Goal: Task Accomplishment & Management: Manage account settings

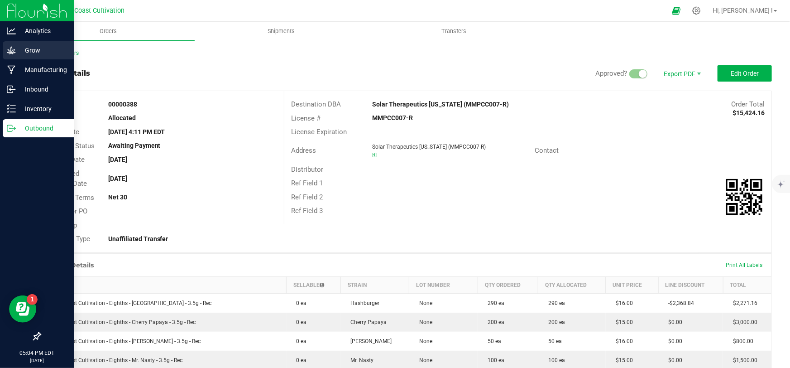
click at [23, 49] on p "Grow" at bounding box center [43, 50] width 54 height 11
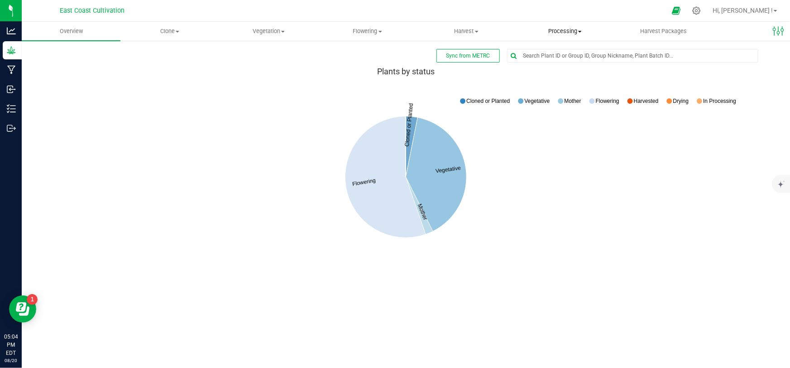
click at [567, 31] on span "Processing" at bounding box center [565, 31] width 98 height 8
click at [556, 66] on span "Processing harvests" at bounding box center [558, 66] width 84 height 8
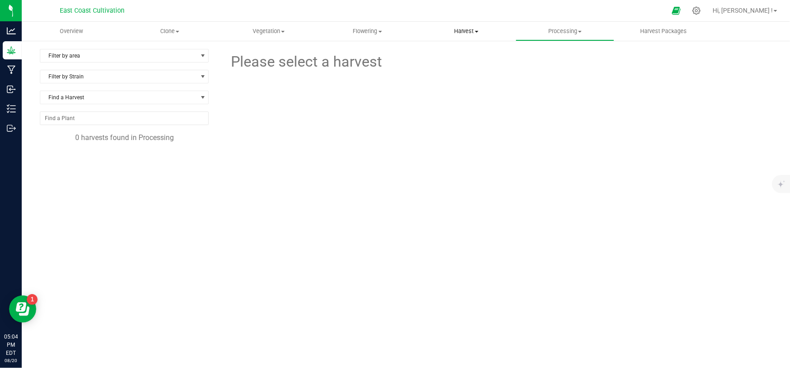
click at [469, 31] on span "Harvest" at bounding box center [466, 31] width 98 height 8
click at [453, 55] on span "Harvests" at bounding box center [442, 55] width 50 height 8
click at [366, 27] on uib-tab-heading "Flowering Create harvest Flowering groups Flowering plants Apply to plants" at bounding box center [368, 31] width 98 height 18
click at [365, 68] on span "Flowering groups" at bounding box center [355, 66] width 75 height 8
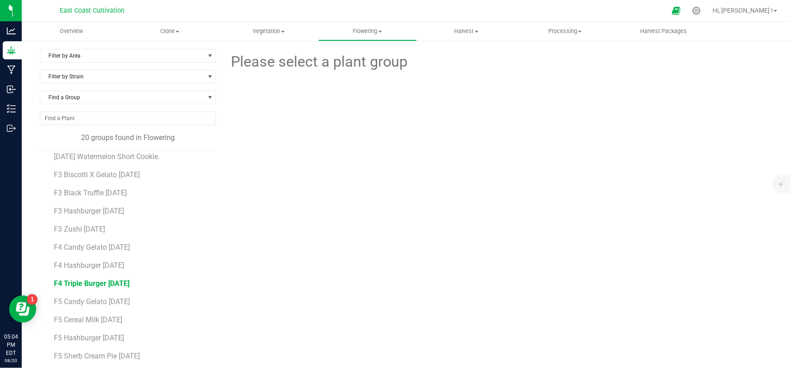
scroll to position [143, 0]
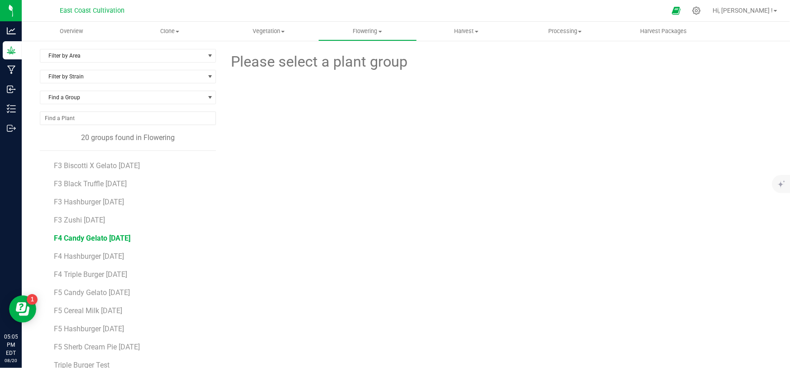
click at [101, 235] on span "F4 Candy Gelato [DATE]" at bounding box center [92, 238] width 77 height 9
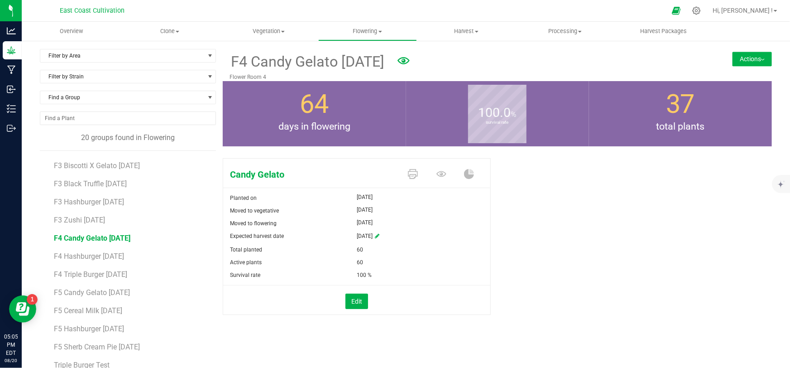
click at [733, 62] on button "Actions" at bounding box center [752, 59] width 39 height 14
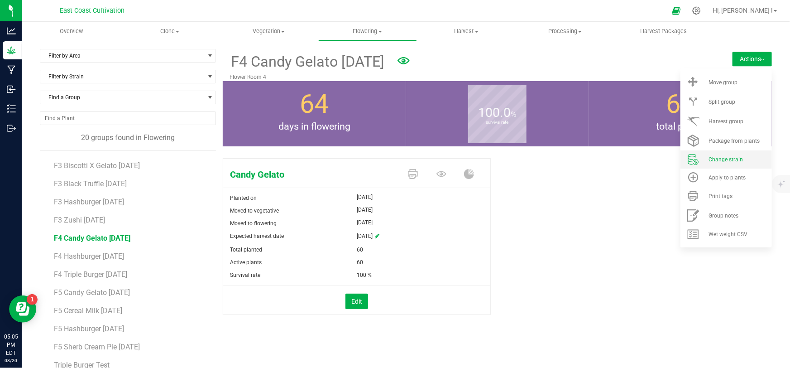
click at [714, 157] on span "Change strain" at bounding box center [726, 159] width 34 height 6
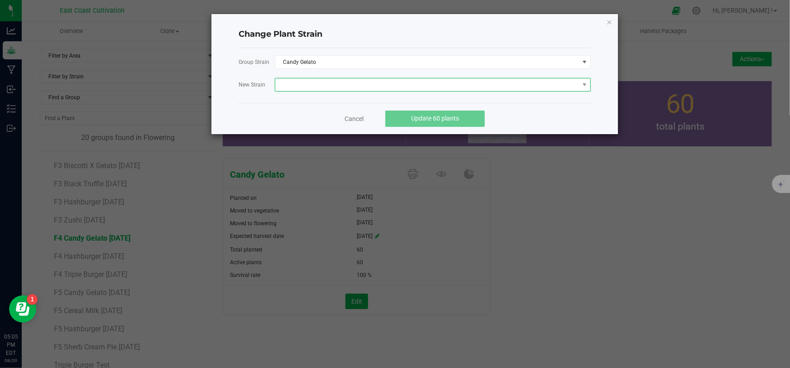
click at [296, 79] on span at bounding box center [427, 84] width 304 height 13
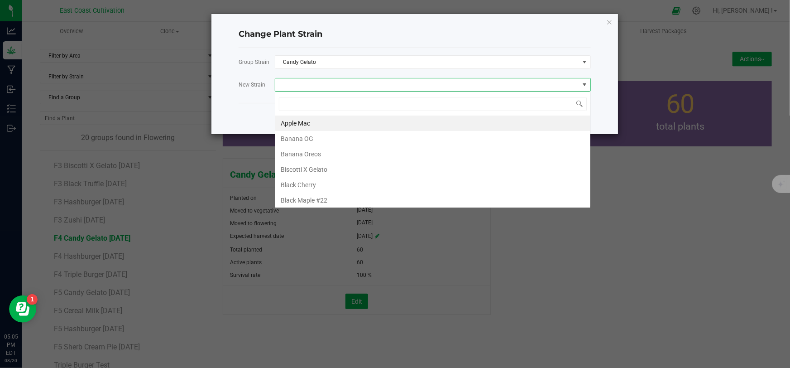
scroll to position [14, 316]
type input "cere"
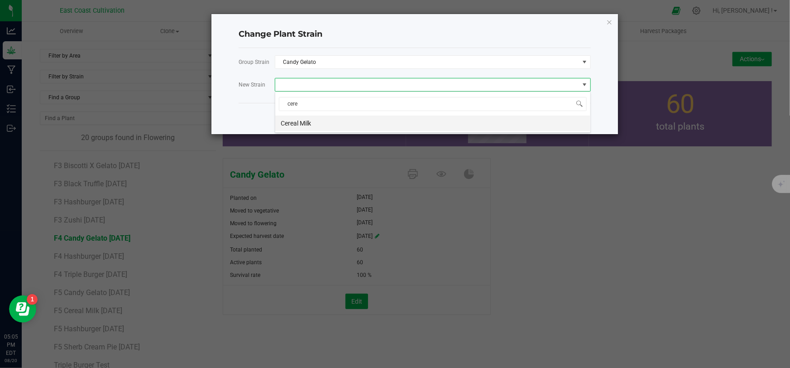
click at [317, 123] on li "Cereal Milk" at bounding box center [432, 122] width 315 height 15
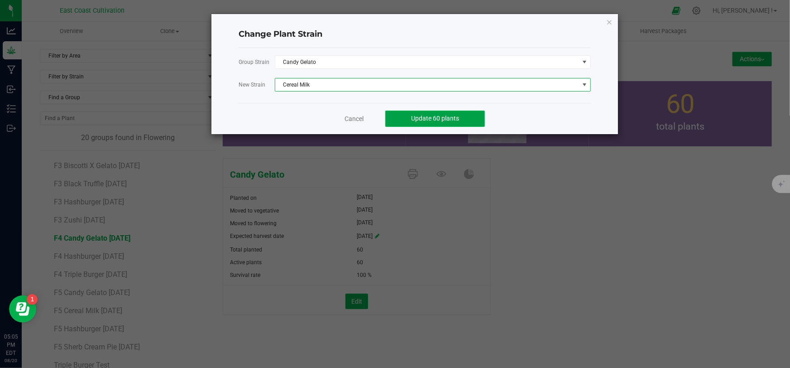
click at [426, 118] on span "Update 60 plants" at bounding box center [435, 118] width 48 height 7
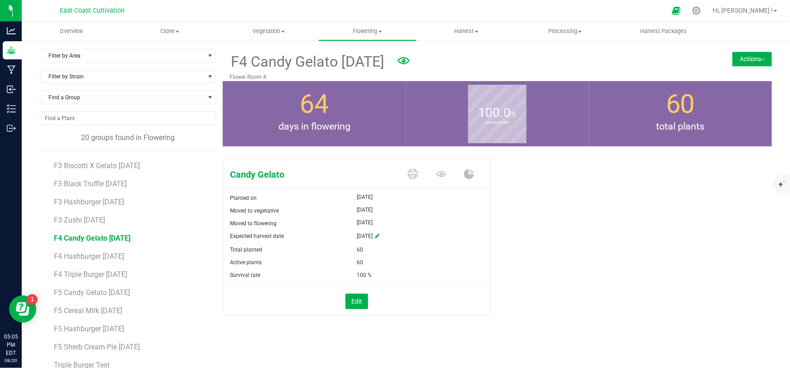
click at [736, 61] on button "Actions" at bounding box center [752, 59] width 39 height 14
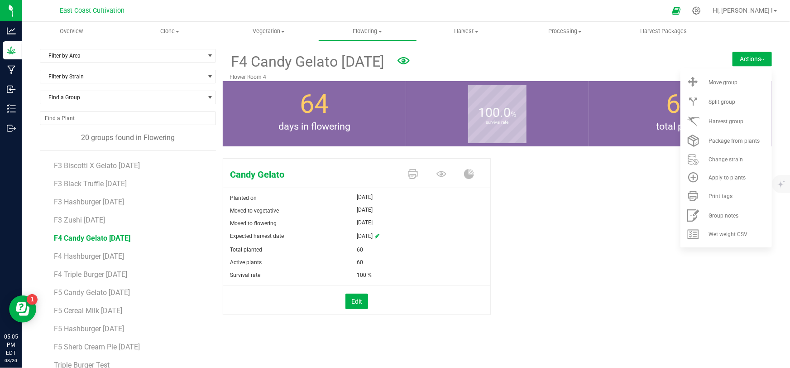
click at [569, 200] on div "Candy Gelato Planted on [DATE] Moved to vegetative [DATE] Moved to flowering [D…" at bounding box center [497, 245] width 549 height 183
click at [73, 218] on span "F3 Zushi [DATE]" at bounding box center [79, 220] width 51 height 9
click at [98, 235] on span "F4 Candy Gelato [DATE]" at bounding box center [92, 238] width 77 height 9
click at [714, 120] on span "Harvest group" at bounding box center [726, 121] width 35 height 6
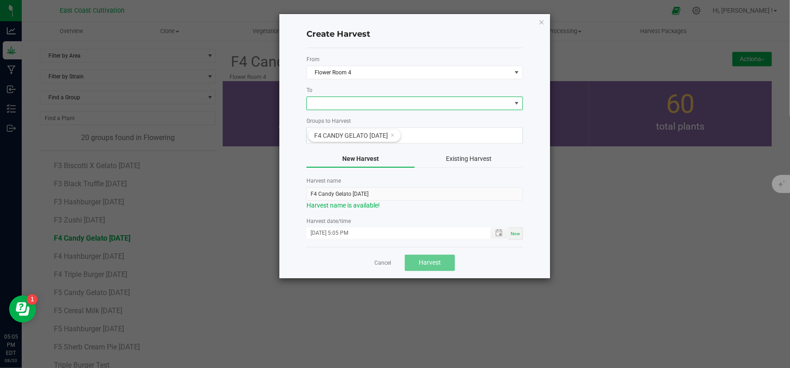
click at [315, 105] on span at bounding box center [409, 103] width 204 height 13
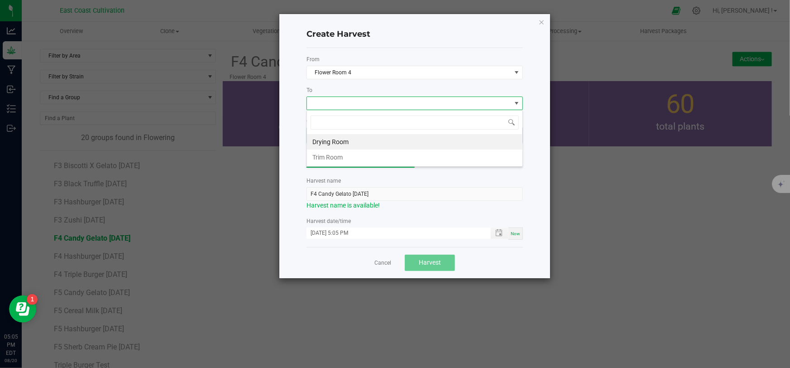
scroll to position [14, 216]
click at [336, 141] on li "Drying Room" at bounding box center [415, 141] width 216 height 15
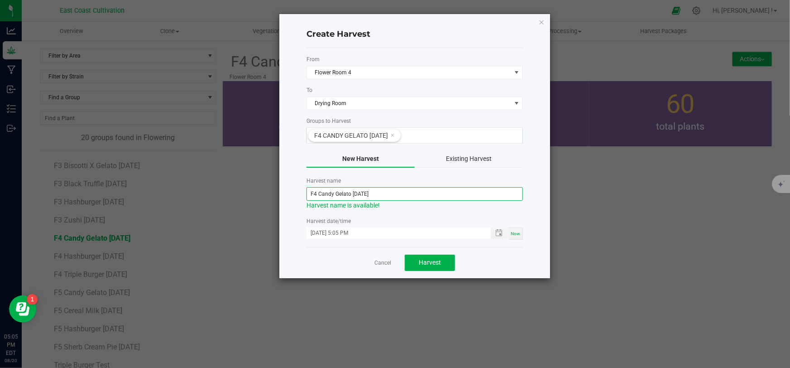
click at [353, 194] on input "F4 Candy Gelato [DATE]" at bounding box center [415, 194] width 216 height 14
type input "F4 Candy Gelato [DATE]"
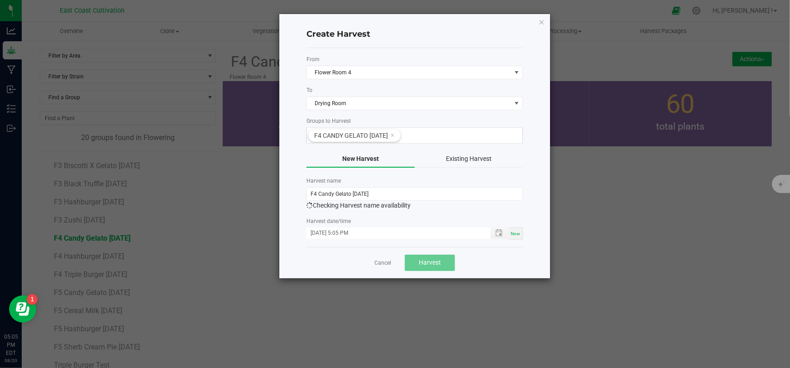
click at [482, 257] on div "Cancel Harvest" at bounding box center [415, 262] width 216 height 31
click at [442, 263] on button "Harvest" at bounding box center [430, 262] width 50 height 16
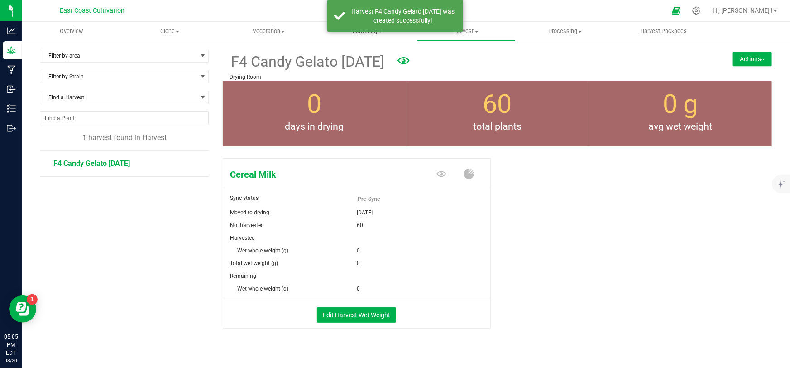
click at [368, 34] on span "Flowering" at bounding box center [368, 31] width 98 height 8
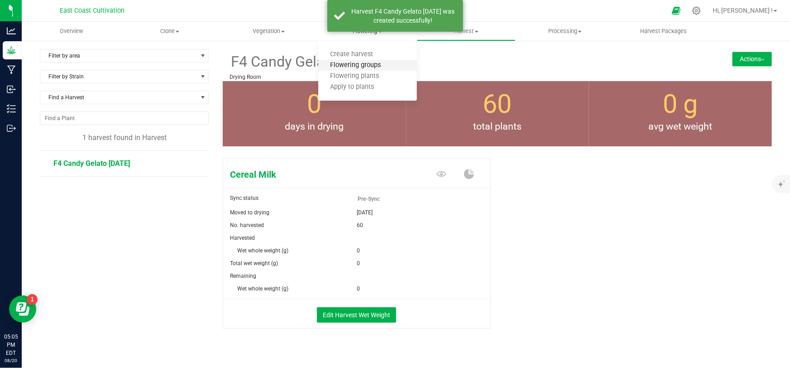
click at [364, 64] on span "Flowering groups" at bounding box center [355, 66] width 75 height 8
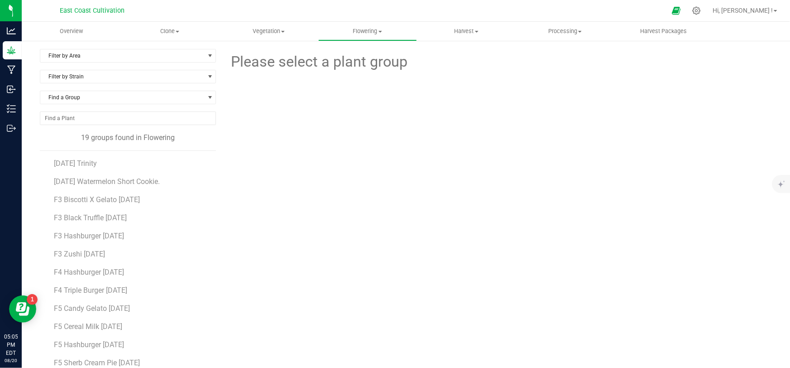
scroll to position [123, 0]
click at [91, 257] on span "F4 Hashburger [DATE]" at bounding box center [90, 257] width 72 height 9
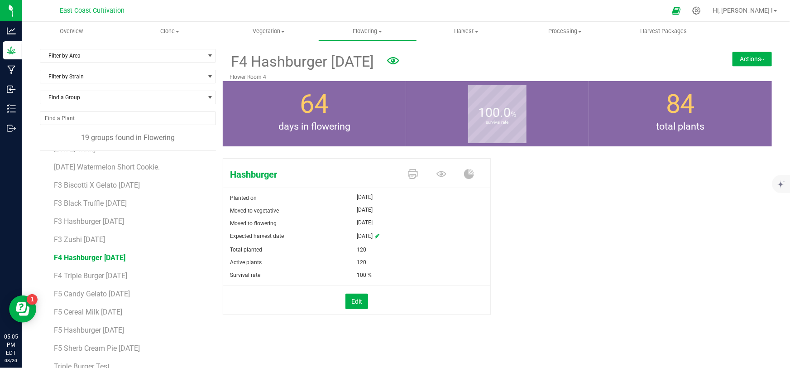
click at [734, 60] on button "Actions" at bounding box center [752, 59] width 39 height 14
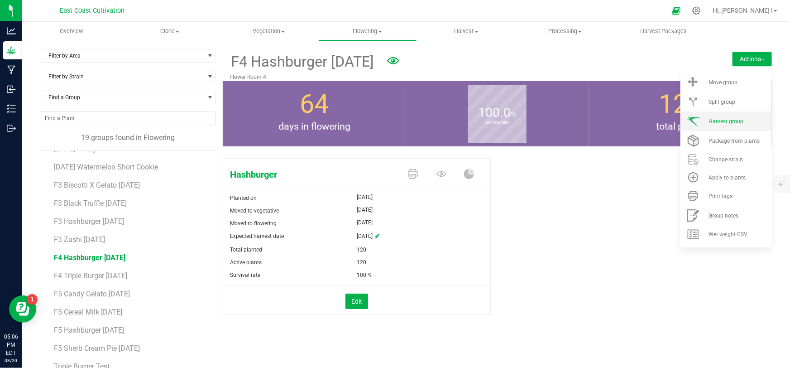
click at [723, 123] on span "Harvest group" at bounding box center [726, 121] width 35 height 6
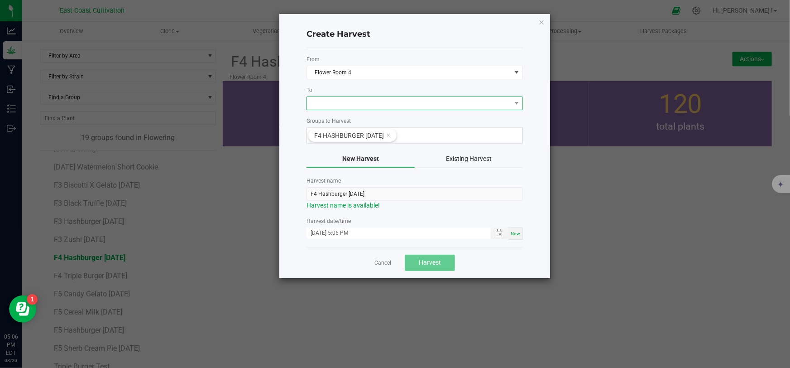
click at [326, 105] on span at bounding box center [409, 103] width 204 height 13
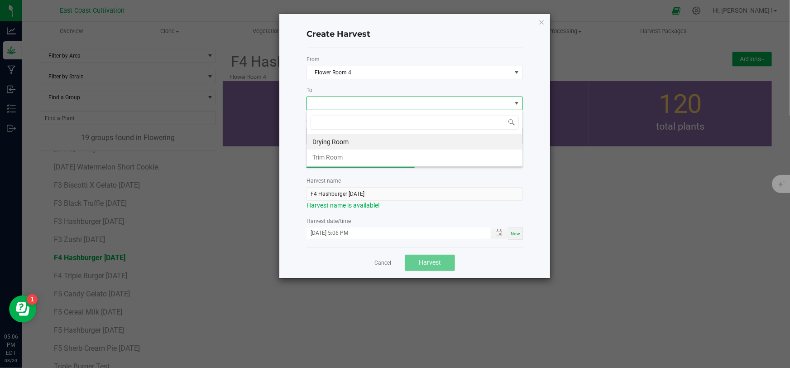
scroll to position [14, 216]
click at [330, 139] on li "Drying Room" at bounding box center [415, 141] width 216 height 15
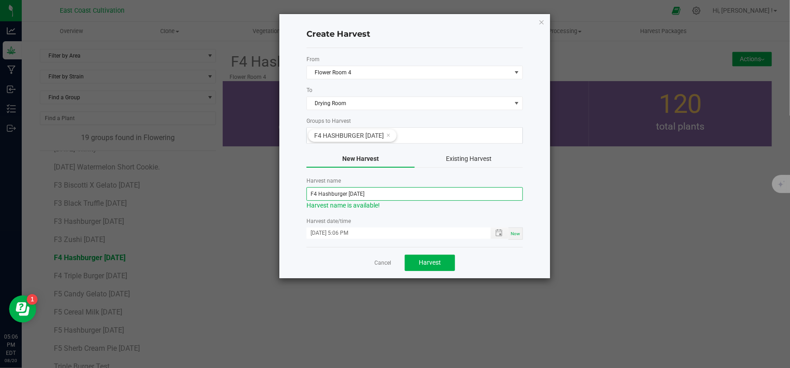
click at [351, 191] on input "F4 Hashburger [DATE]" at bounding box center [415, 194] width 216 height 14
type input "F4 Hashburger [DATE]"
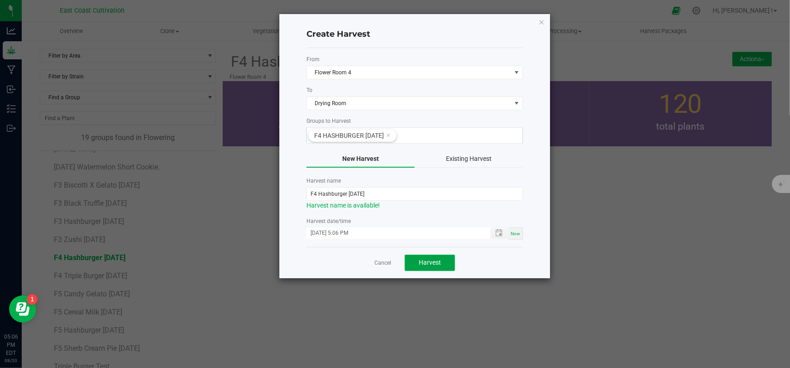
click at [432, 264] on span "Harvest" at bounding box center [430, 262] width 22 height 7
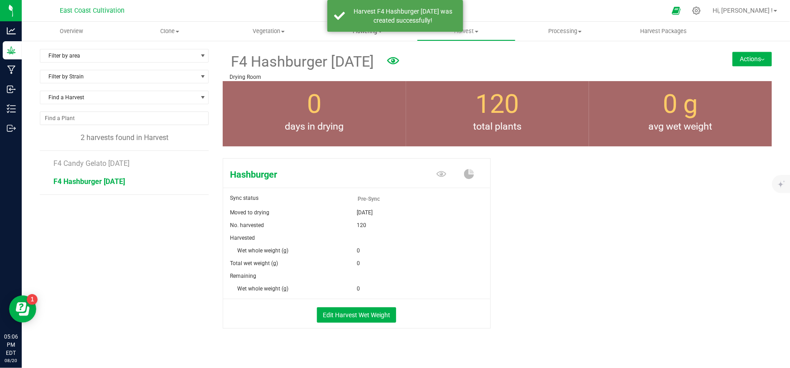
click at [369, 33] on span "Flowering" at bounding box center [368, 31] width 98 height 8
click at [356, 64] on span "Flowering groups" at bounding box center [355, 66] width 75 height 8
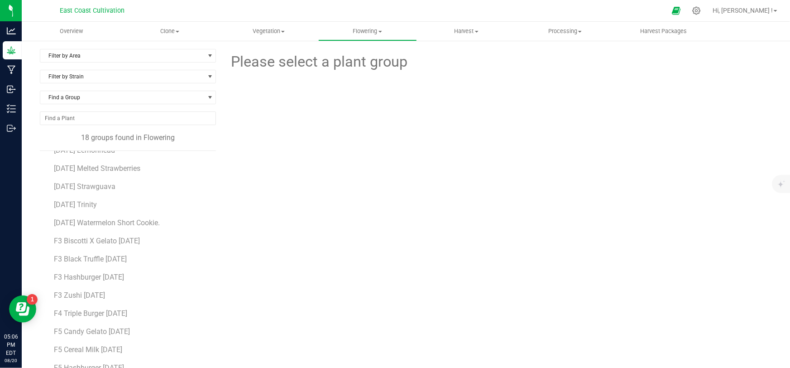
scroll to position [82, 0]
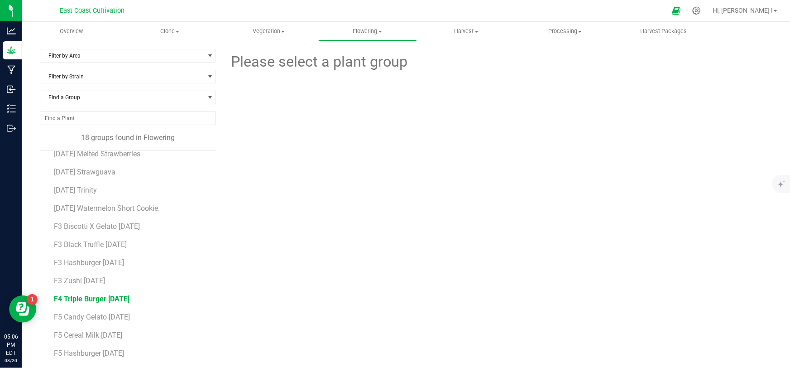
click at [87, 298] on span "F4 Triple Burger [DATE]" at bounding box center [92, 298] width 76 height 9
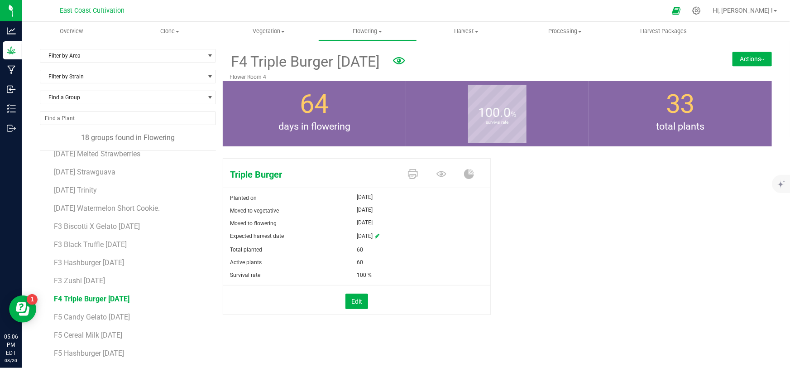
click at [736, 60] on button "Actions" at bounding box center [752, 59] width 39 height 14
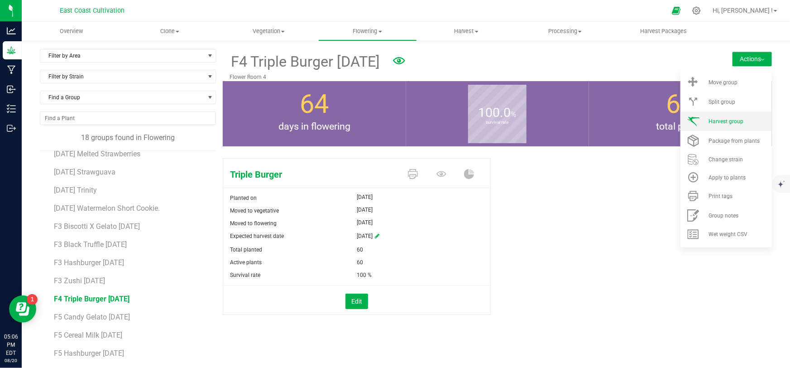
click at [720, 120] on span "Harvest group" at bounding box center [726, 121] width 35 height 6
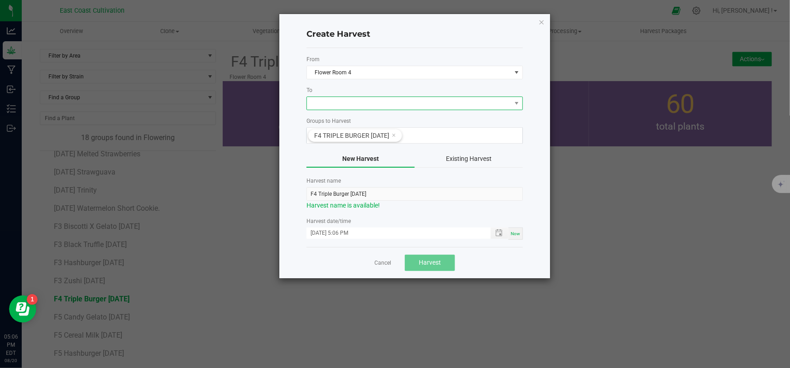
click at [345, 101] on span at bounding box center [409, 103] width 204 height 13
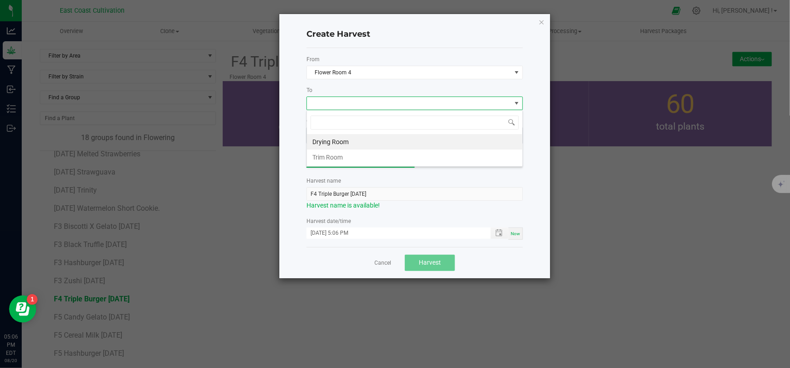
scroll to position [14, 216]
click at [332, 140] on li "Drying Room" at bounding box center [415, 141] width 216 height 15
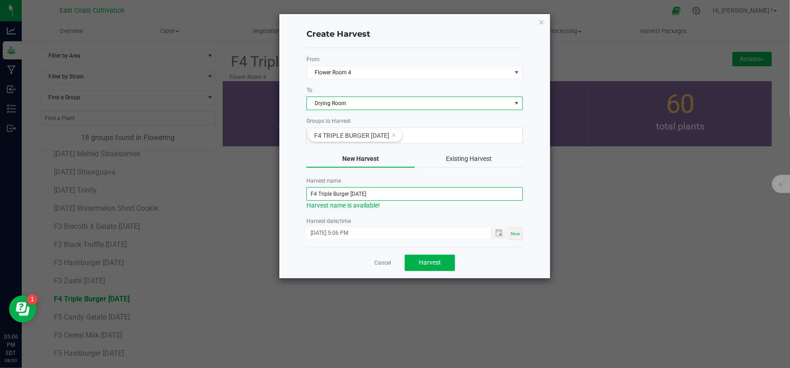
click at [353, 192] on input "F4 Triple Burger [DATE]" at bounding box center [415, 194] width 216 height 14
type input "F4 Triple Burger [DATE]"
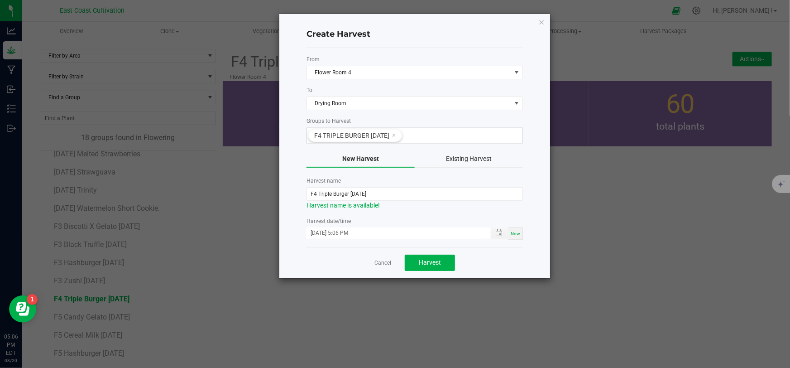
click at [485, 268] on div "Cancel Harvest" at bounding box center [415, 262] width 216 height 31
click at [426, 264] on span "Harvest" at bounding box center [430, 262] width 22 height 7
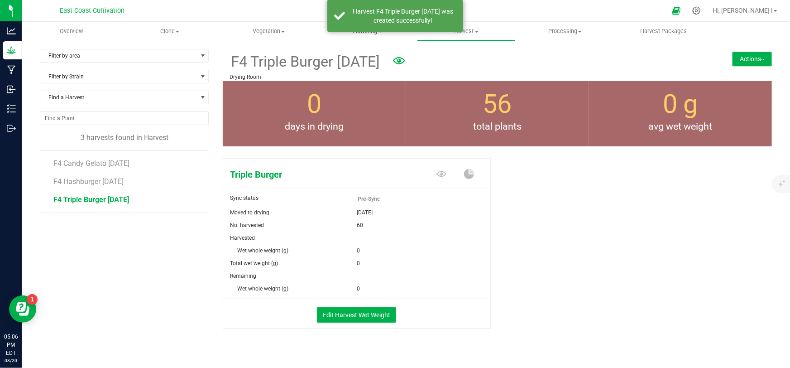
click at [361, 36] on uib-tab-heading "Flowering Create harvest Flowering groups Flowering plants Apply to plants" at bounding box center [368, 31] width 98 height 18
click at [352, 62] on span "Flowering groups" at bounding box center [355, 66] width 75 height 8
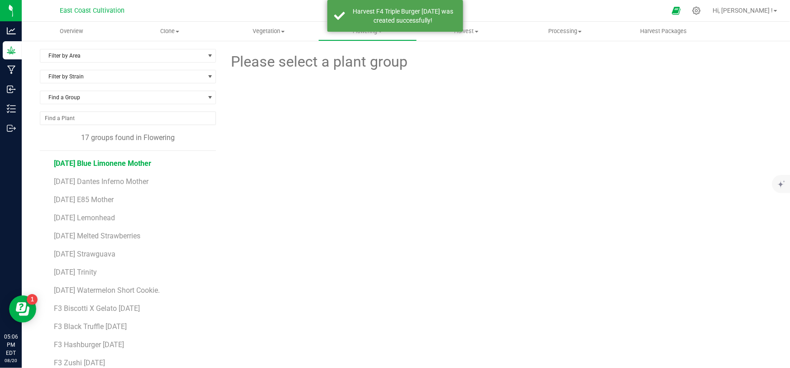
click at [106, 164] on span "[DATE] Blue Limonene Mother" at bounding box center [102, 163] width 97 height 9
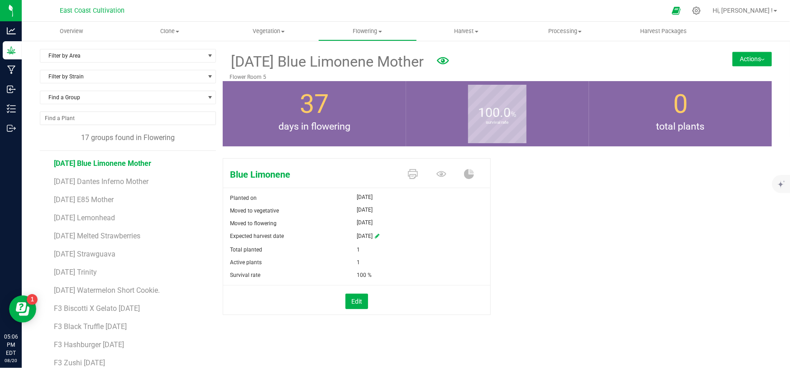
click at [744, 52] on button "Actions" at bounding box center [752, 59] width 39 height 14
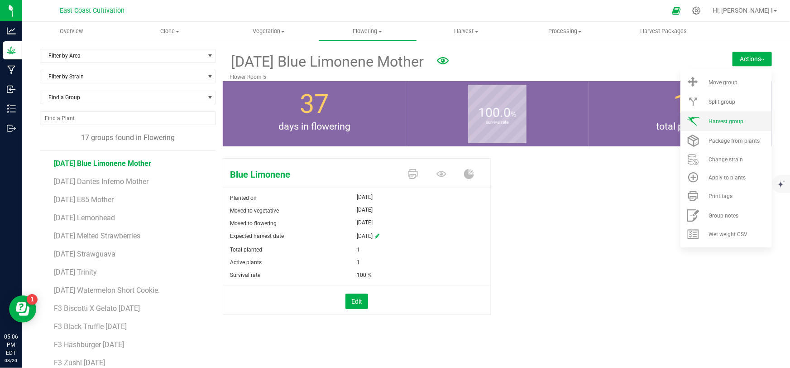
click at [718, 117] on li "Harvest group" at bounding box center [726, 120] width 91 height 19
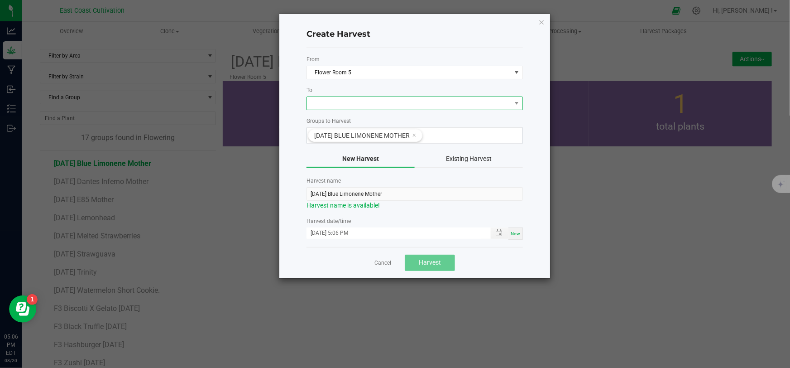
click at [344, 107] on span at bounding box center [409, 103] width 204 height 13
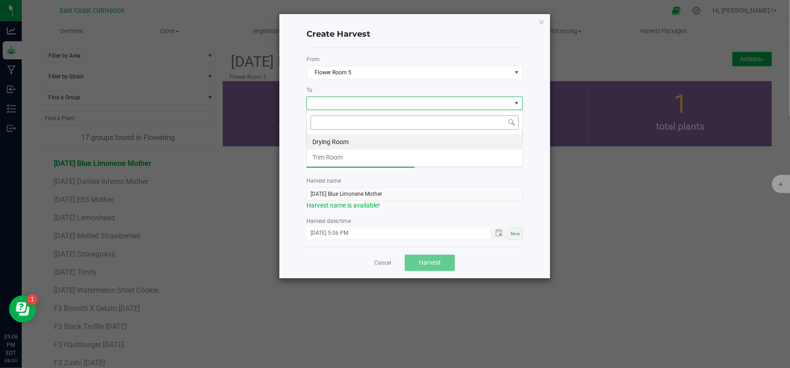
scroll to position [14, 216]
click at [334, 141] on li "Drying Room" at bounding box center [415, 141] width 216 height 15
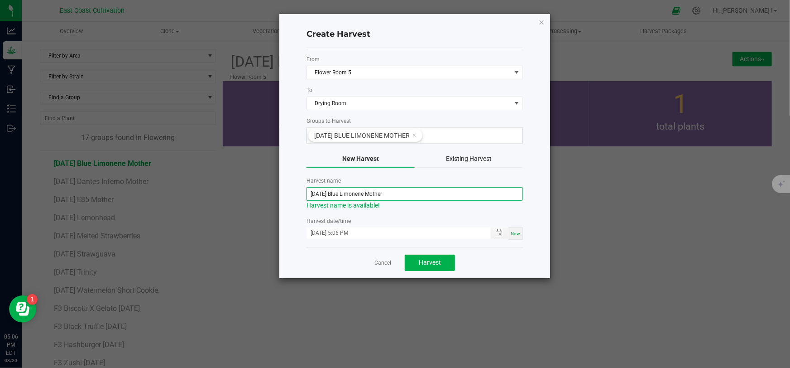
click at [314, 192] on input "[DATE] Blue Limonene Mother" at bounding box center [415, 194] width 216 height 14
type input "[DATE] Blue Limonene Mother"
click at [487, 260] on div "Cancel Harvest" at bounding box center [415, 262] width 216 height 31
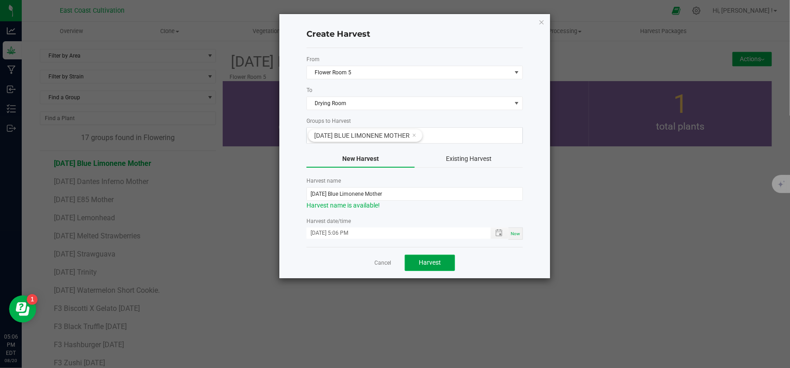
click at [437, 259] on span "Harvest" at bounding box center [430, 262] width 22 height 7
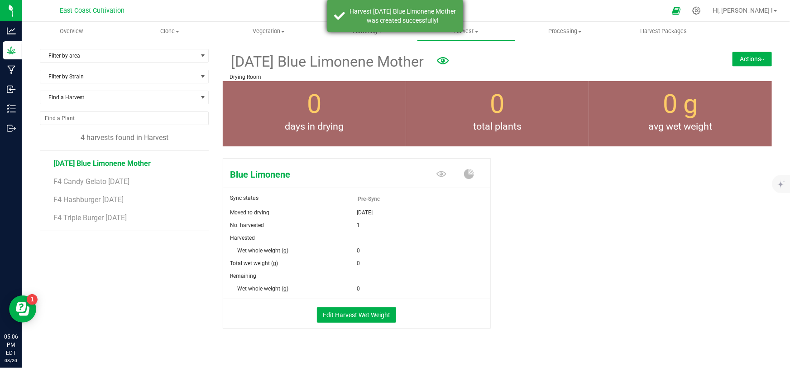
click at [379, 15] on div "Harvest [DATE] Blue Limonene Mother was created successfully!" at bounding box center [403, 16] width 106 height 18
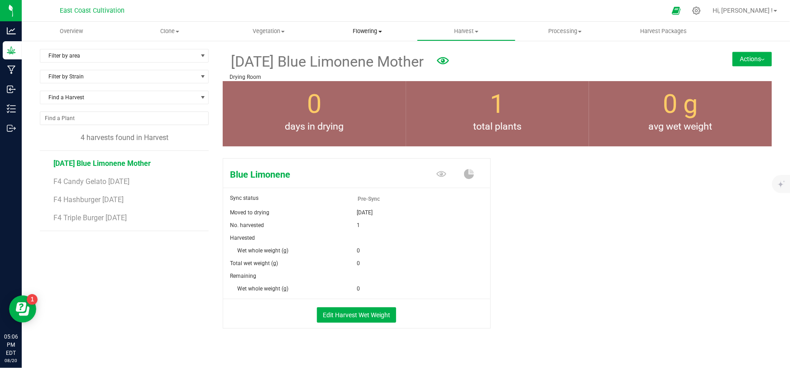
click at [369, 27] on span "Flowering" at bounding box center [368, 31] width 98 height 8
click at [364, 67] on span "Flowering groups" at bounding box center [355, 66] width 75 height 8
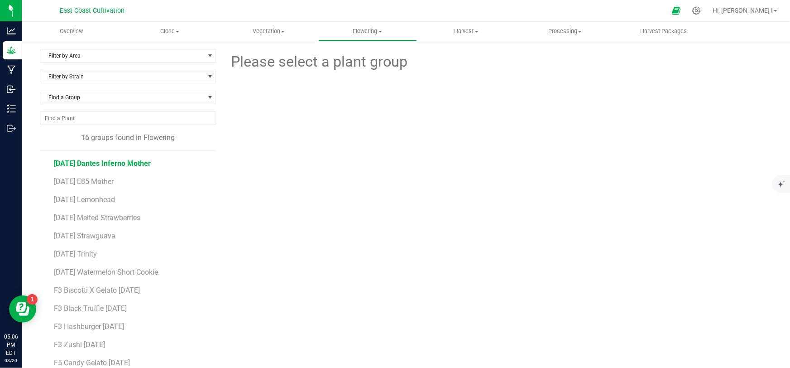
click at [96, 161] on span "[DATE] Dantes Inferno Mother" at bounding box center [102, 163] width 97 height 9
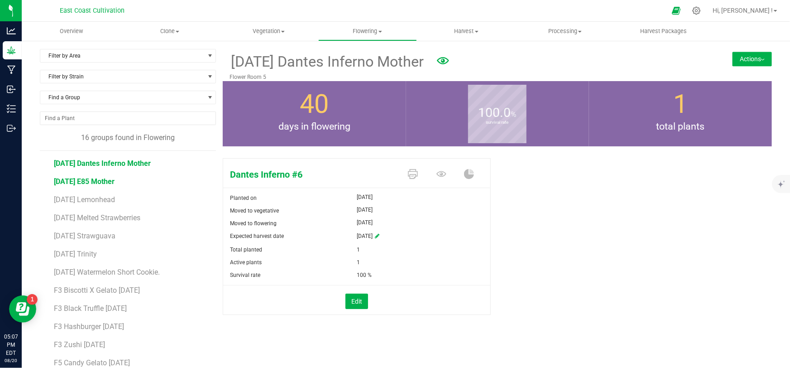
click at [95, 181] on span "[DATE] E85 Mother" at bounding box center [84, 181] width 61 height 9
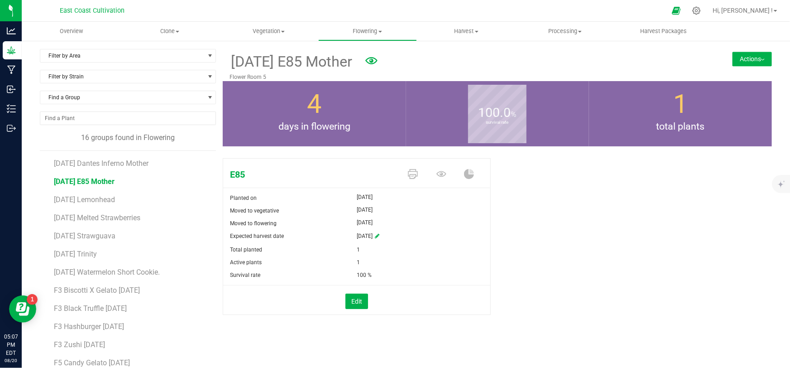
click at [737, 62] on button "Actions" at bounding box center [752, 59] width 39 height 14
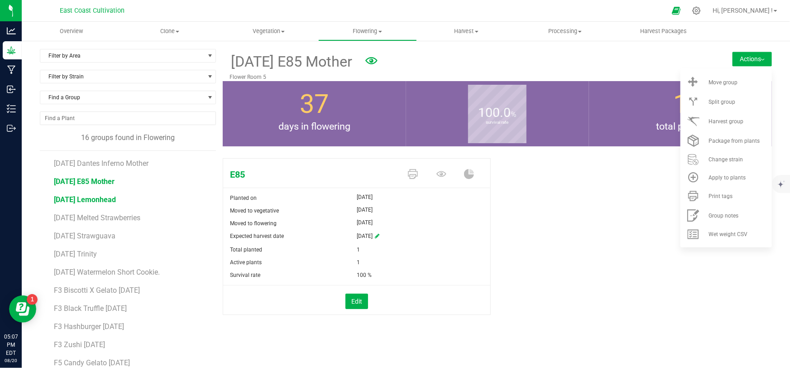
click at [97, 197] on span "[DATE] Lemonhead" at bounding box center [85, 199] width 62 height 9
click at [715, 120] on span "Harvest group" at bounding box center [726, 121] width 35 height 6
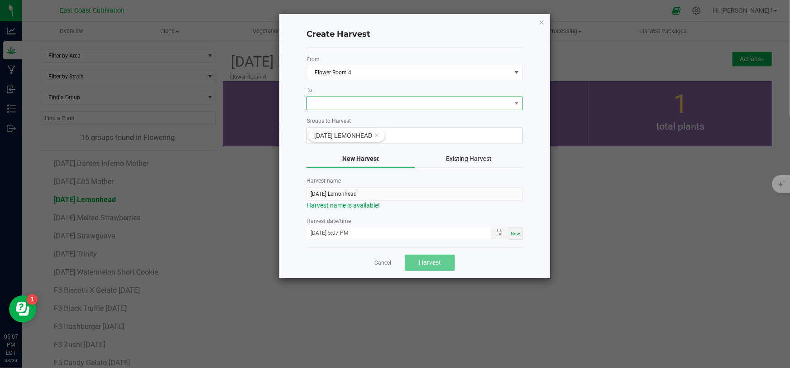
click at [348, 103] on span at bounding box center [409, 103] width 204 height 13
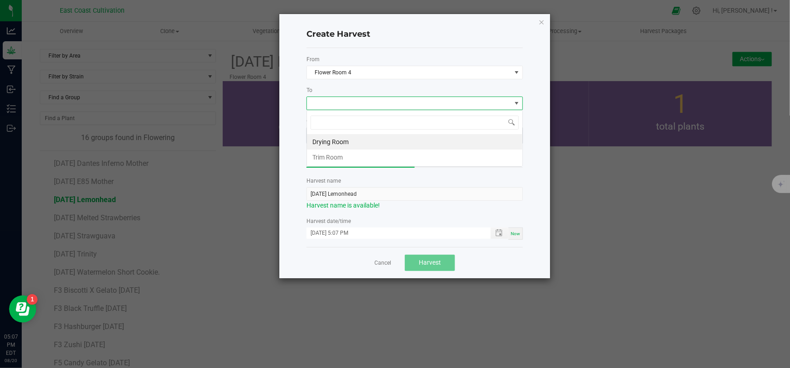
scroll to position [14, 216]
click at [339, 139] on li "Drying Room" at bounding box center [415, 141] width 216 height 15
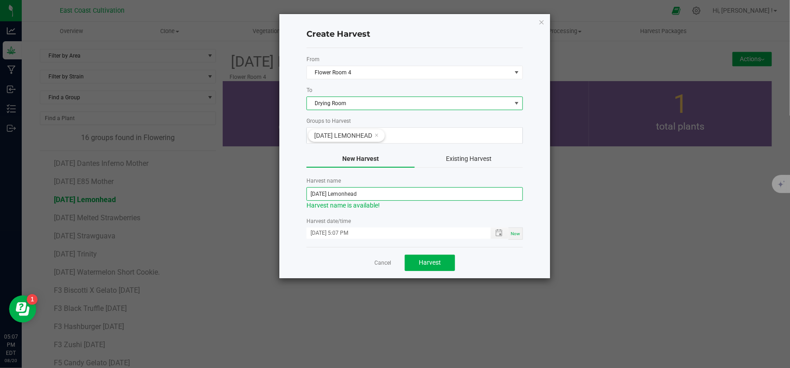
click at [313, 194] on input "[DATE] Lemonhead" at bounding box center [415, 194] width 216 height 14
type input "[DATE] Lemonhead"
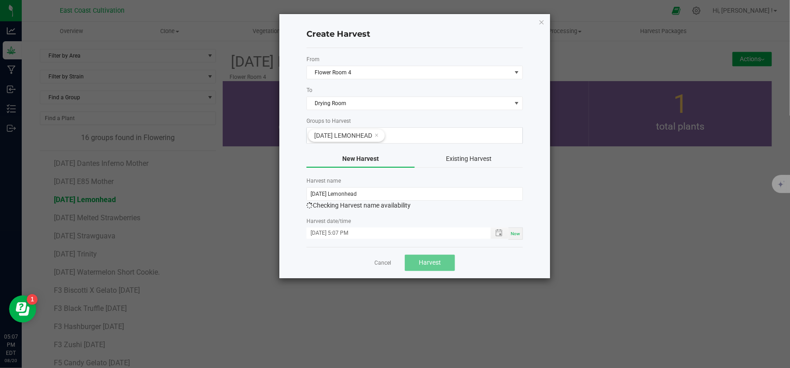
drag, startPoint x: 507, startPoint y: 268, endPoint x: 488, endPoint y: 263, distance: 20.1
click at [507, 268] on div "Cancel Harvest" at bounding box center [415, 262] width 216 height 31
click at [438, 260] on span "Harvest" at bounding box center [430, 262] width 22 height 7
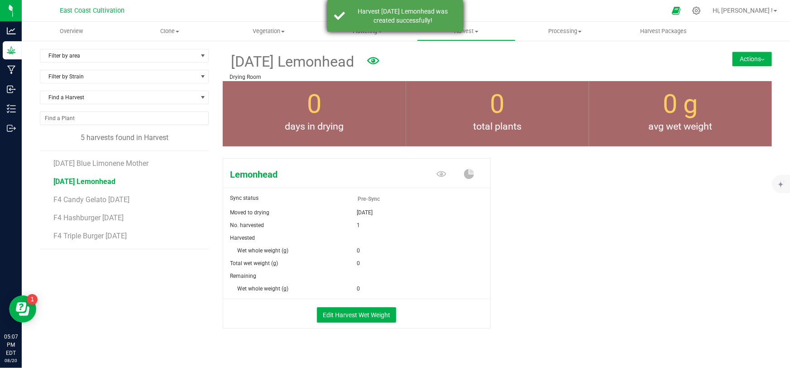
click at [376, 13] on div "Harvest [DATE] Lemonhead was created successfully!" at bounding box center [403, 16] width 106 height 18
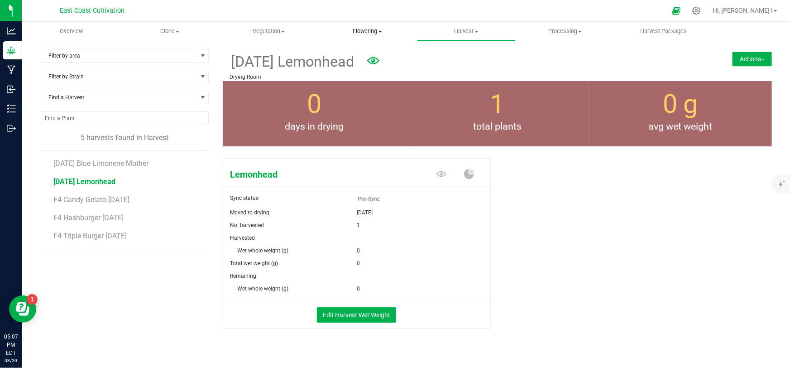
click at [362, 30] on span "Flowering" at bounding box center [368, 31] width 98 height 8
click at [358, 66] on span "Flowering groups" at bounding box center [355, 66] width 75 height 8
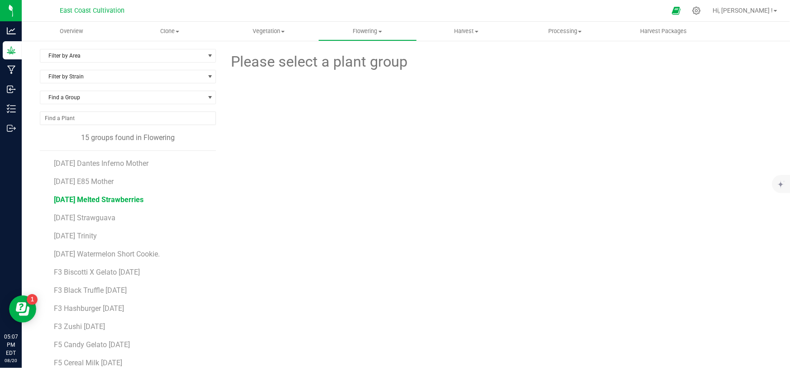
click at [112, 201] on span "[DATE] Melted Strawberries" at bounding box center [99, 199] width 90 height 9
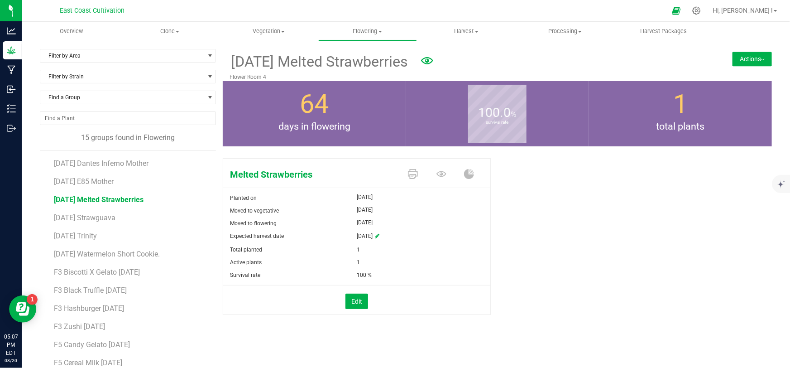
click at [747, 62] on button "Actions" at bounding box center [752, 59] width 39 height 14
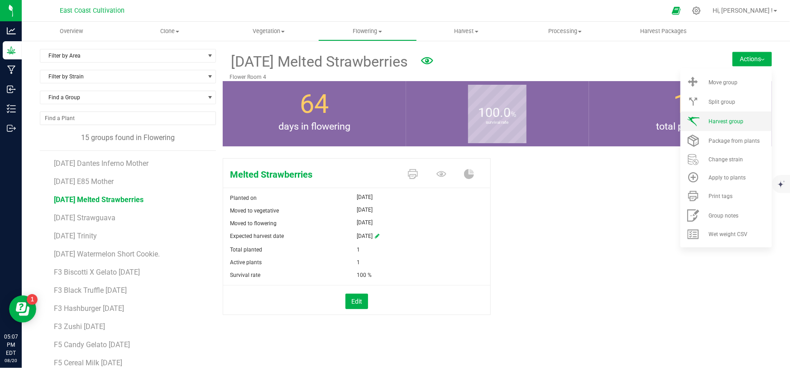
click at [719, 117] on li "Harvest group" at bounding box center [726, 120] width 91 height 19
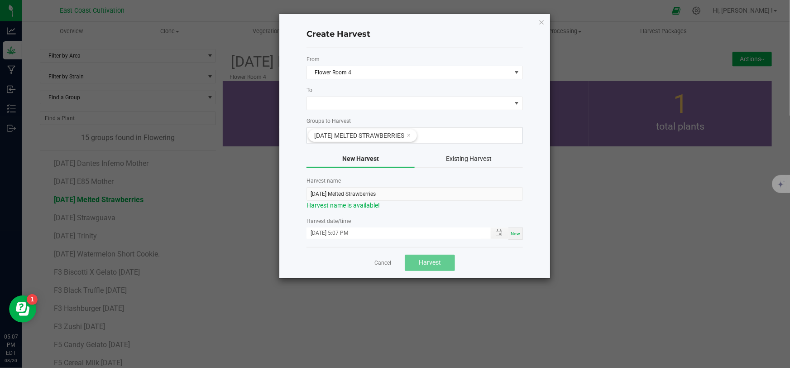
click at [342, 95] on div "To" at bounding box center [415, 98] width 216 height 24
click at [341, 103] on span at bounding box center [409, 103] width 204 height 13
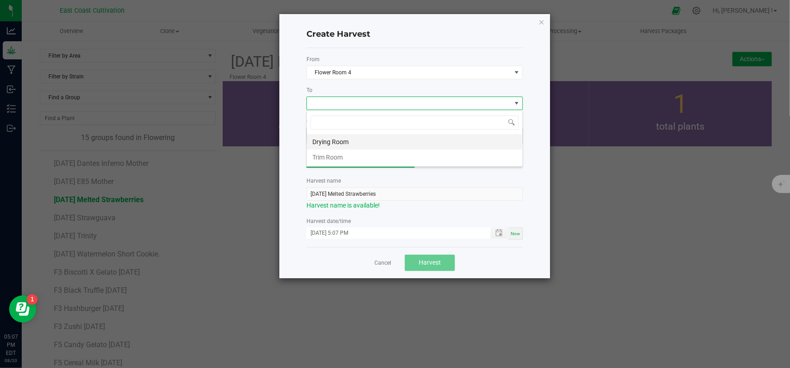
scroll to position [14, 216]
click at [331, 141] on li "Drying Room" at bounding box center [415, 141] width 216 height 15
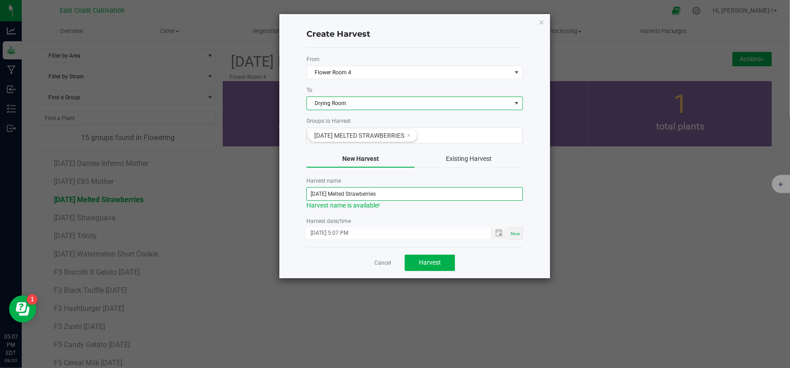
drag, startPoint x: 318, startPoint y: 194, endPoint x: 332, endPoint y: 190, distance: 14.6
click at [319, 194] on input "[DATE] Melted Strawberries" at bounding box center [415, 194] width 216 height 14
type input "[DATE] Melted Strawberries"
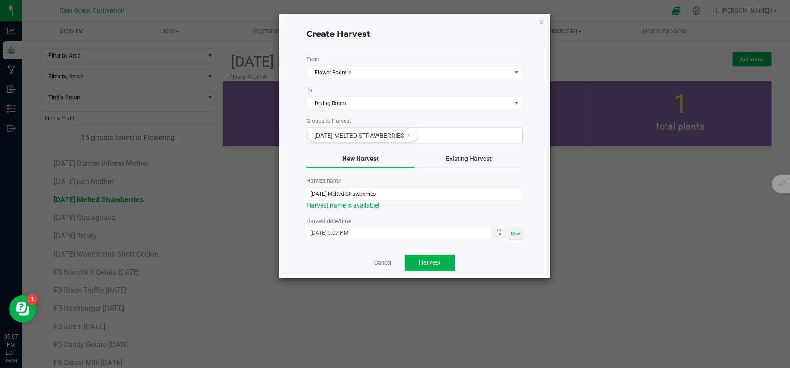
click at [475, 262] on div "Cancel Harvest" at bounding box center [415, 262] width 216 height 31
click at [443, 260] on button "Harvest" at bounding box center [430, 262] width 50 height 16
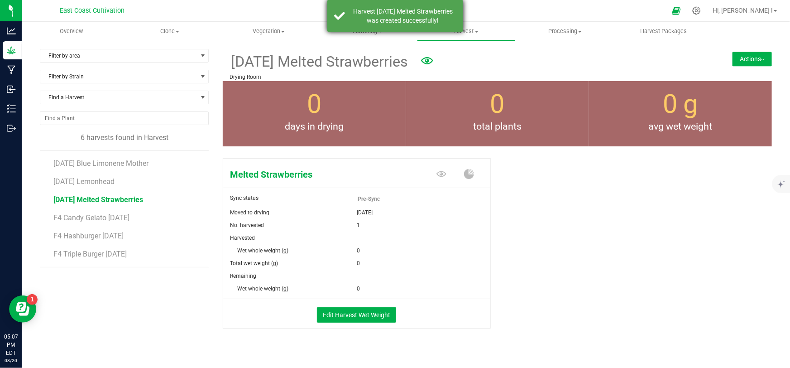
click at [394, 18] on div "Harvest [DATE] Melted Strawberries was created successfully!" at bounding box center [403, 16] width 106 height 18
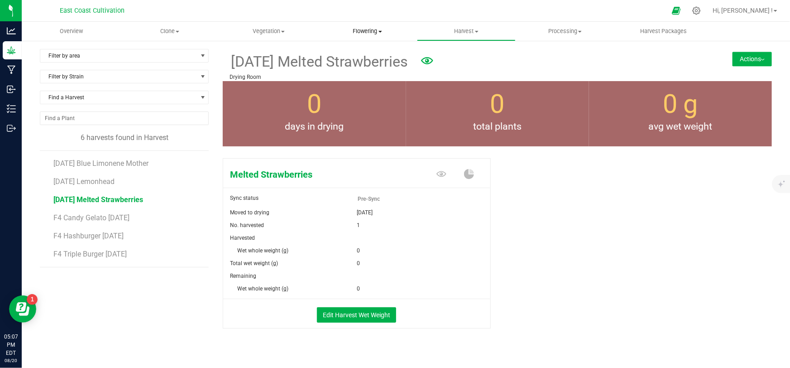
click at [372, 32] on span "Flowering" at bounding box center [368, 31] width 98 height 8
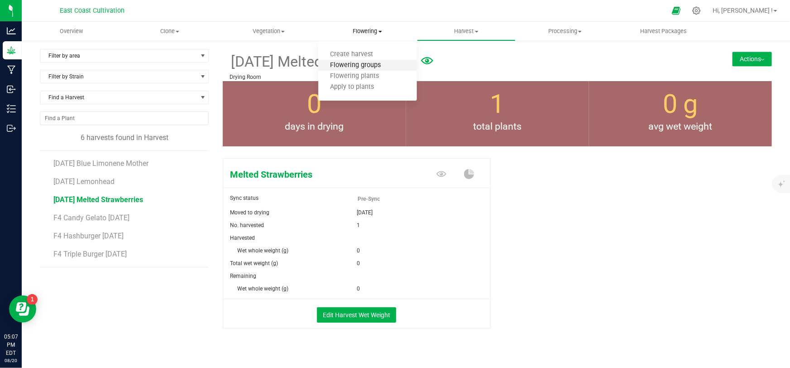
click at [368, 62] on span "Flowering groups" at bounding box center [355, 66] width 75 height 8
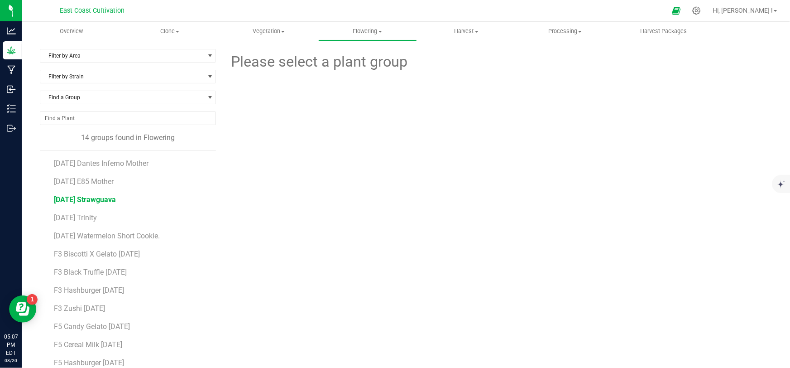
click at [97, 197] on span "[DATE] Strawguava" at bounding box center [85, 199] width 62 height 9
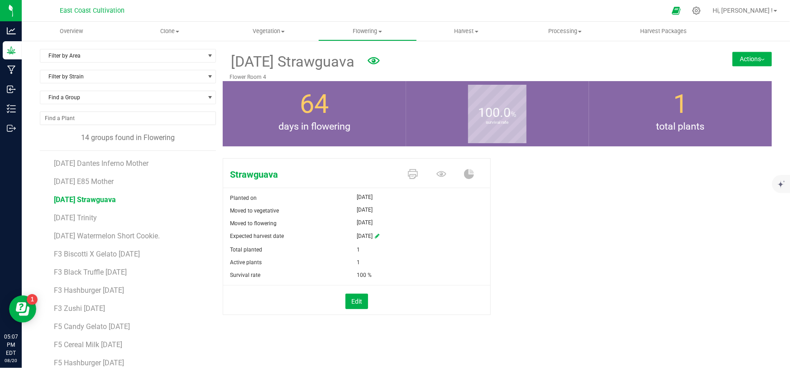
click at [738, 59] on button "Actions" at bounding box center [752, 59] width 39 height 14
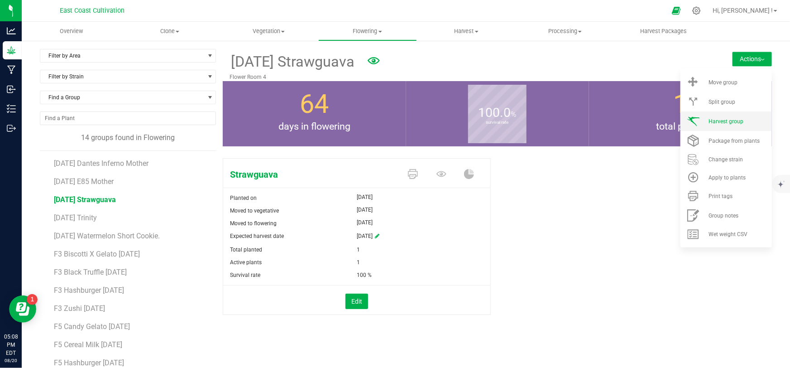
click at [713, 120] on span "Harvest group" at bounding box center [726, 121] width 35 height 6
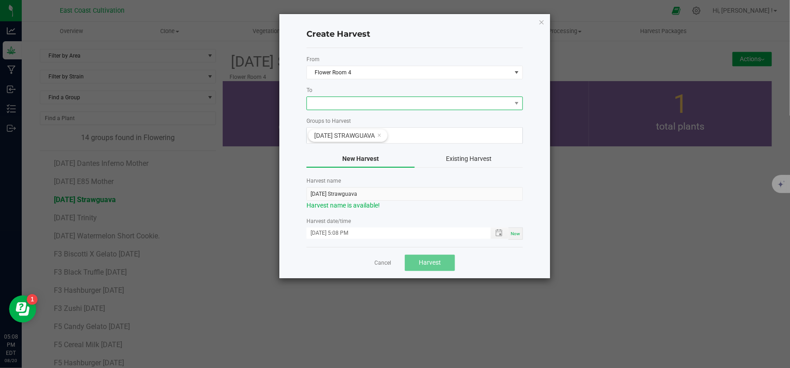
click at [319, 99] on span at bounding box center [409, 103] width 204 height 13
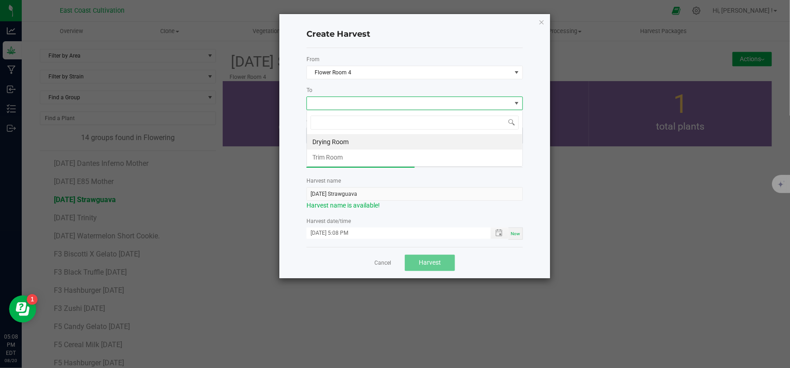
scroll to position [14, 216]
click at [340, 140] on li "Drying Room" at bounding box center [415, 141] width 216 height 15
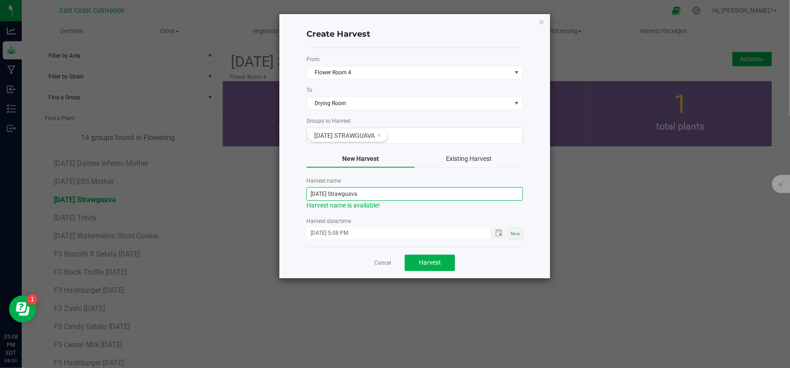
click at [317, 190] on input "[DATE] Strawguava" at bounding box center [415, 194] width 216 height 14
type input "[DATE] Strawguava"
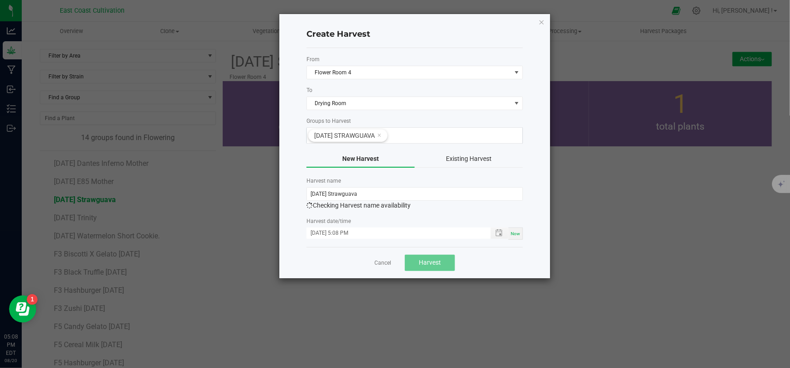
click at [499, 262] on div "Cancel Harvest" at bounding box center [415, 262] width 216 height 31
click at [424, 259] on span "Harvest" at bounding box center [430, 262] width 22 height 7
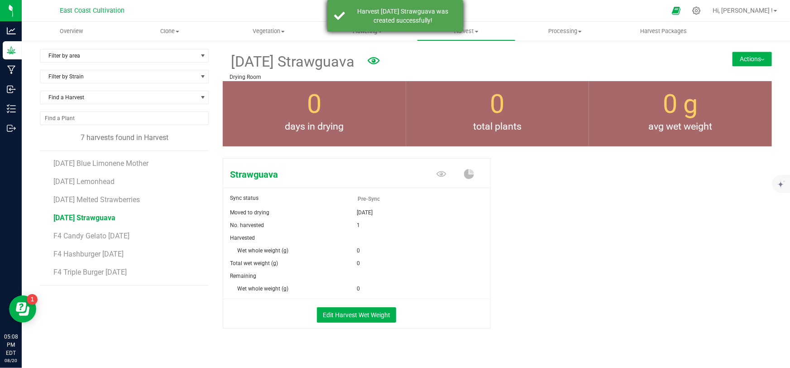
click at [364, 13] on div "Harvest [DATE] Strawguava was created successfully!" at bounding box center [403, 16] width 106 height 18
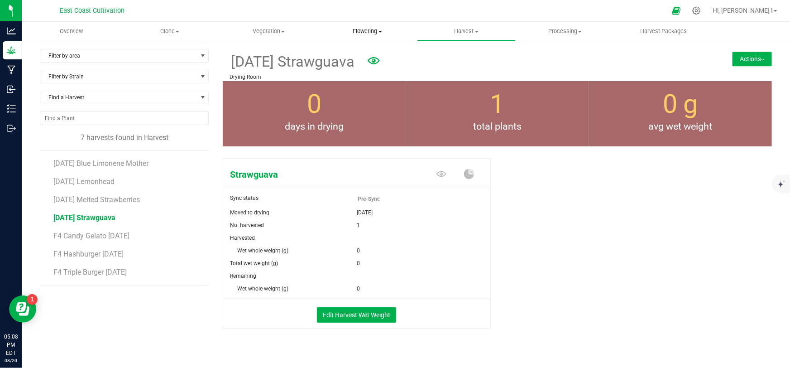
click at [362, 28] on span "Flowering" at bounding box center [368, 31] width 98 height 8
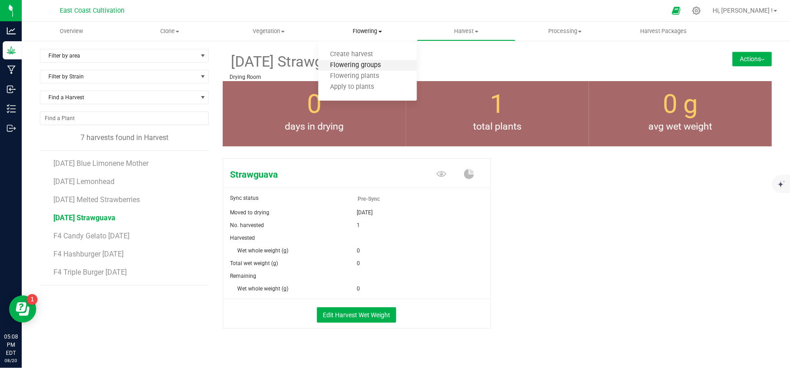
click at [364, 63] on span "Flowering groups" at bounding box center [355, 66] width 75 height 8
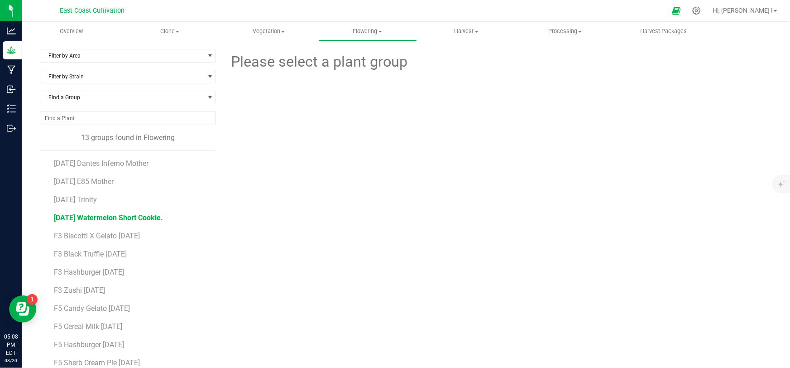
click at [116, 217] on span "[DATE] Watermelon Short Cookie." at bounding box center [108, 217] width 109 height 9
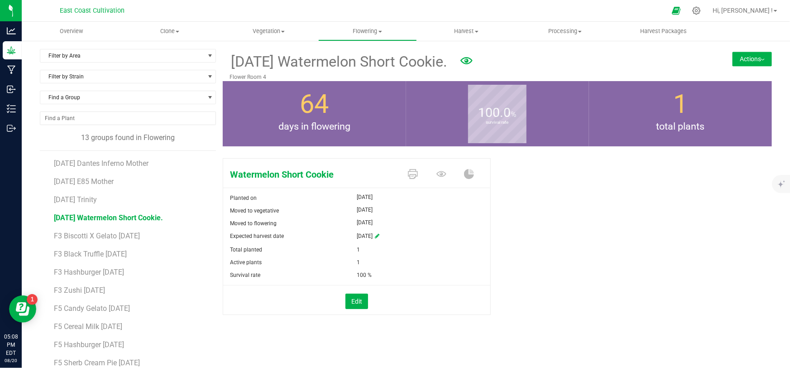
click at [743, 61] on button "Actions" at bounding box center [752, 59] width 39 height 14
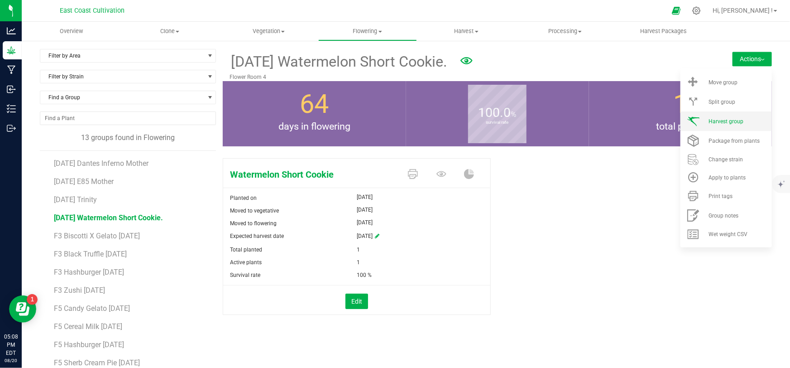
click at [721, 120] on span "Harvest group" at bounding box center [726, 121] width 35 height 6
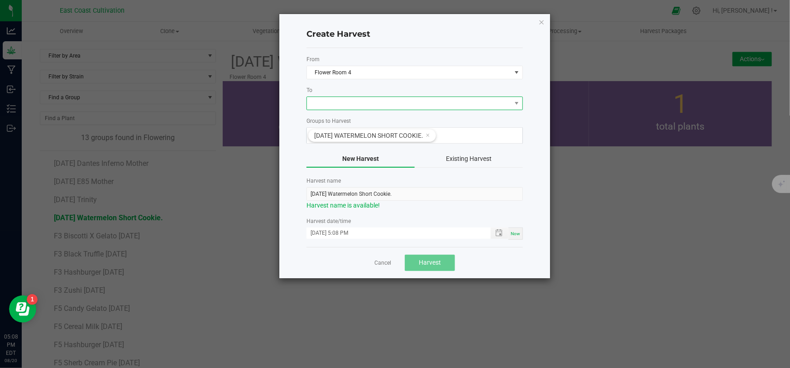
click at [327, 103] on span at bounding box center [409, 103] width 204 height 13
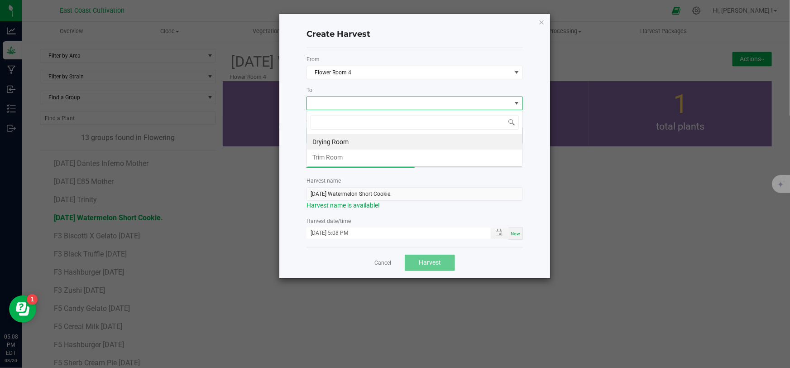
scroll to position [14, 216]
click at [329, 140] on li "Drying Room" at bounding box center [415, 141] width 216 height 15
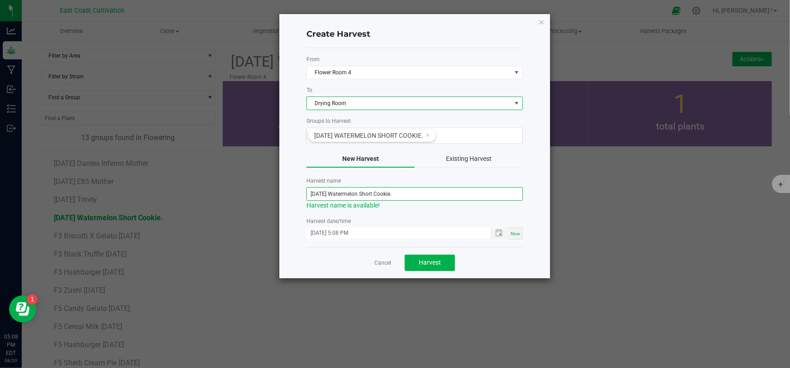
click at [318, 192] on input "[DATE] Watermelon Short Cookie." at bounding box center [415, 194] width 216 height 14
type input "[DATE] Watermelon Short Cookie."
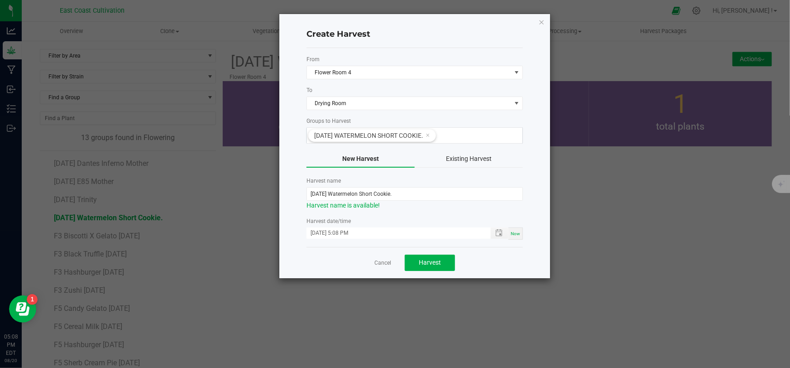
click at [475, 252] on div "Cancel Harvest" at bounding box center [415, 262] width 216 height 31
click at [439, 262] on span "Harvest" at bounding box center [430, 262] width 22 height 7
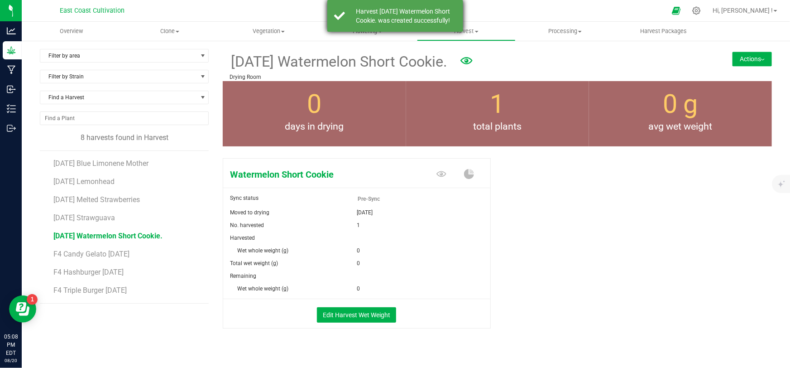
click at [371, 19] on div "Harvest [DATE] Watermelon Short Cookie. was created successfully!" at bounding box center [403, 16] width 106 height 18
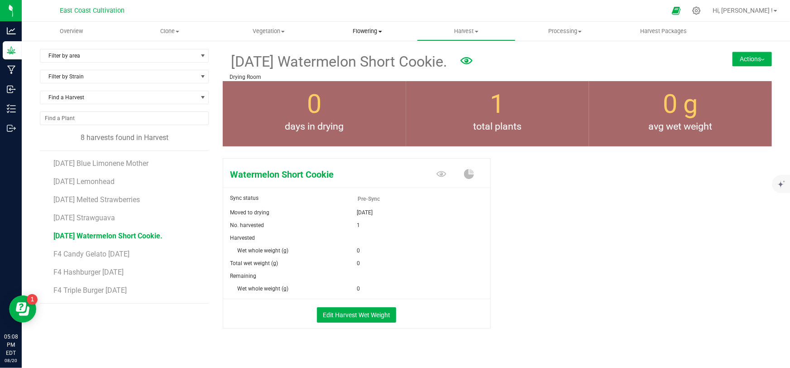
click at [364, 31] on span "Flowering" at bounding box center [368, 31] width 98 height 8
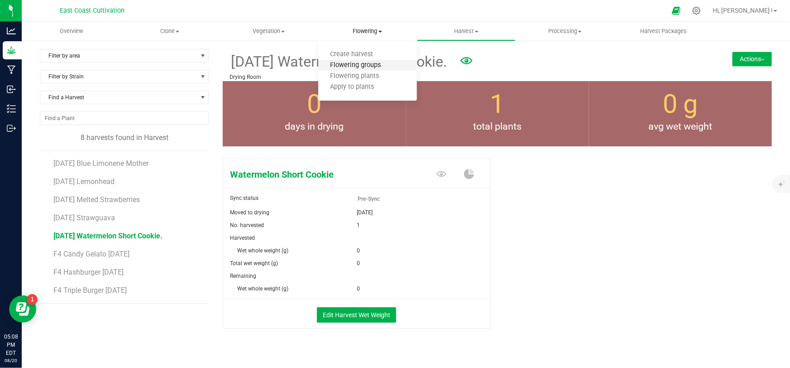
click at [365, 66] on span "Flowering groups" at bounding box center [355, 66] width 75 height 8
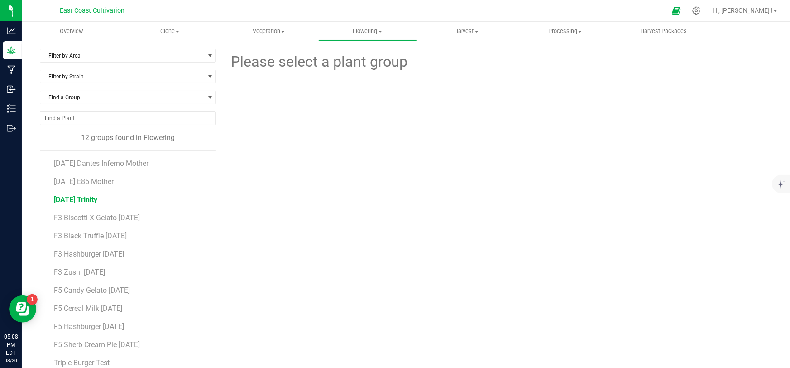
click at [85, 201] on span "[DATE] Trinity" at bounding box center [75, 199] width 43 height 9
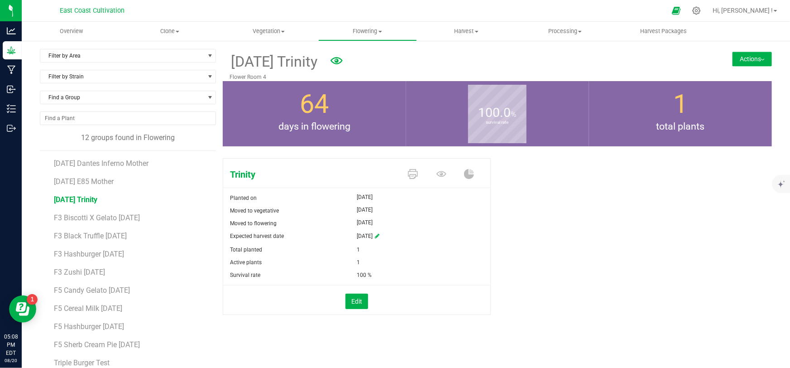
click at [742, 61] on button "Actions" at bounding box center [752, 59] width 39 height 14
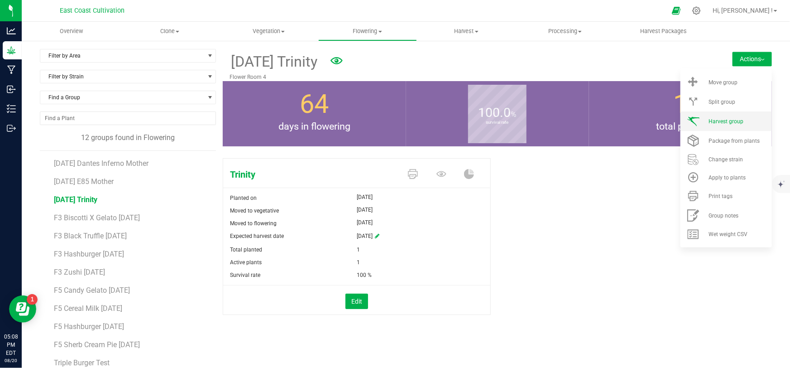
click at [720, 119] on span "Harvest group" at bounding box center [726, 121] width 35 height 6
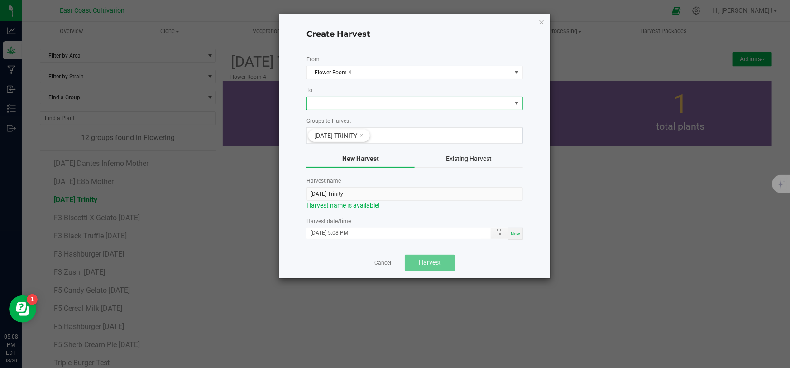
click at [351, 103] on span at bounding box center [409, 103] width 204 height 13
click at [336, 142] on li "Drying Room" at bounding box center [415, 141] width 216 height 15
drag, startPoint x: 317, startPoint y: 194, endPoint x: 324, endPoint y: 192, distance: 7.7
click at [317, 194] on input "[DATE] Trinity" at bounding box center [415, 194] width 216 height 14
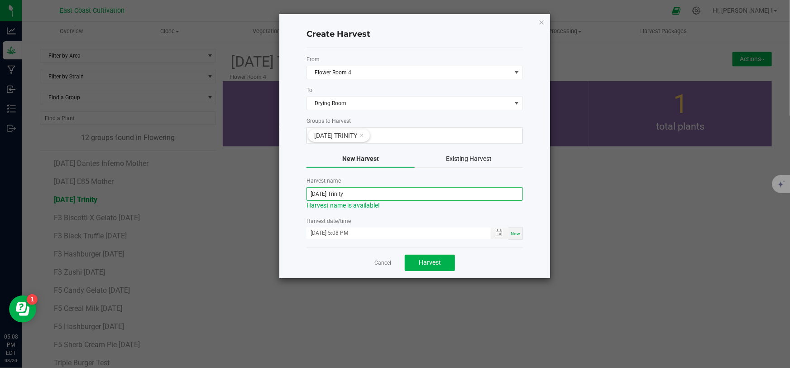
type input "[DATE] Trinity"
click at [503, 259] on div "Cancel Harvest" at bounding box center [415, 262] width 216 height 31
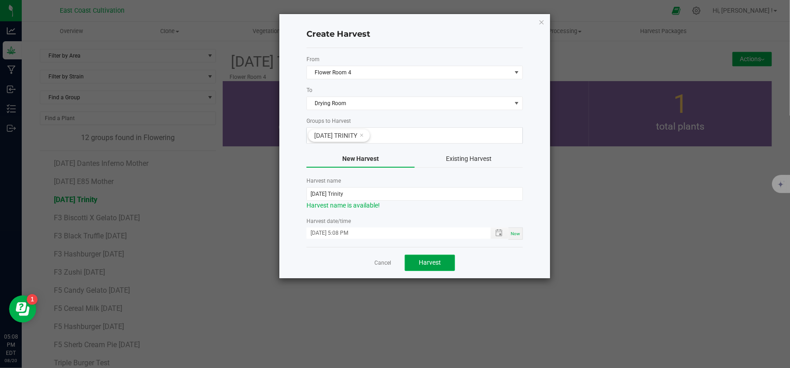
click at [438, 261] on span "Harvest" at bounding box center [430, 262] width 22 height 7
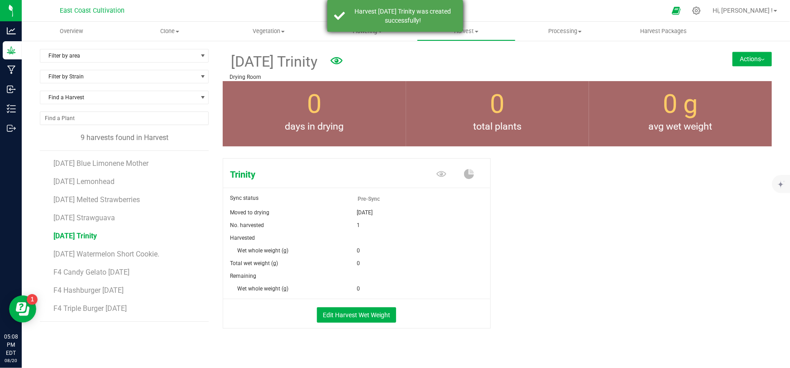
click at [367, 19] on div "Harvest [DATE] Trinity was created successfully!" at bounding box center [403, 16] width 106 height 18
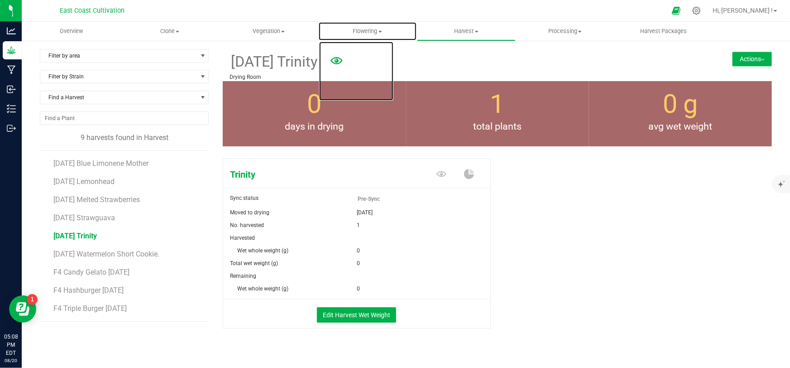
click at [365, 30] on span "Flowering" at bounding box center [368, 31] width 98 height 8
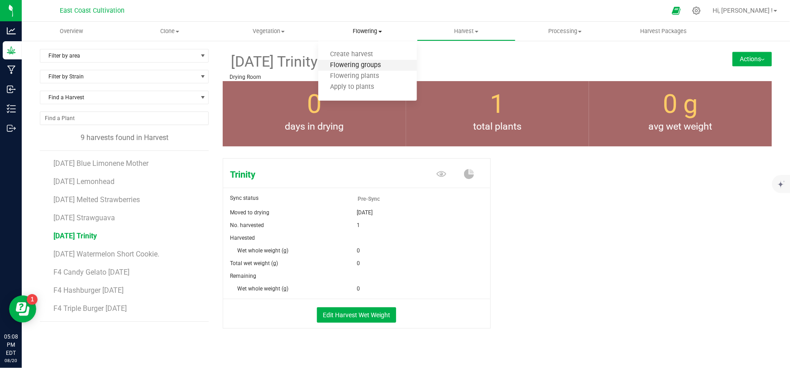
click at [361, 64] on span "Flowering groups" at bounding box center [355, 66] width 75 height 8
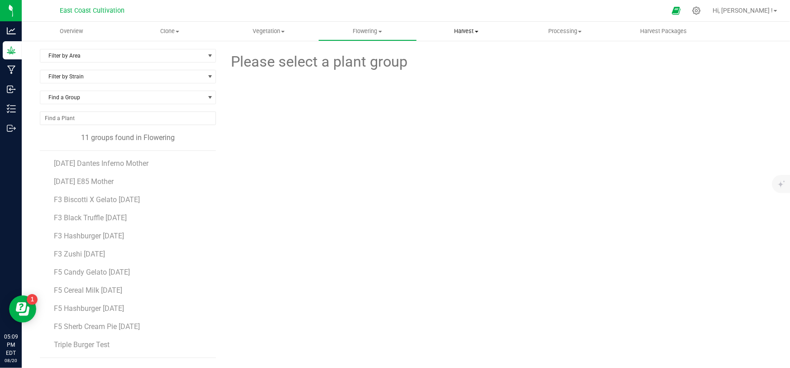
click at [463, 32] on span "Harvest" at bounding box center [466, 31] width 98 height 8
click at [451, 54] on span "Harvests" at bounding box center [442, 55] width 50 height 8
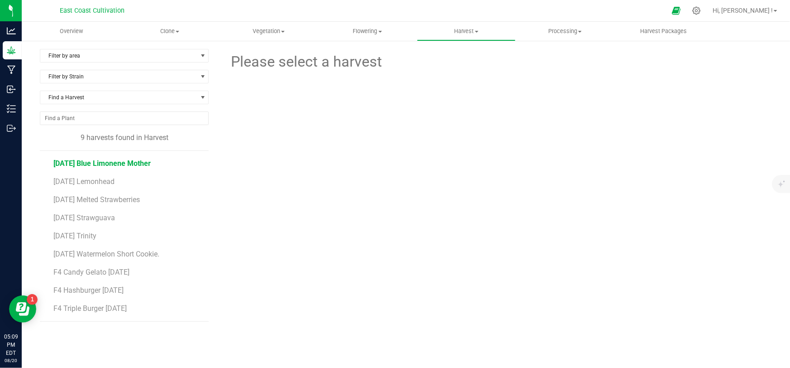
click at [119, 159] on span "[DATE] Blue Limonene Mother" at bounding box center [101, 163] width 97 height 9
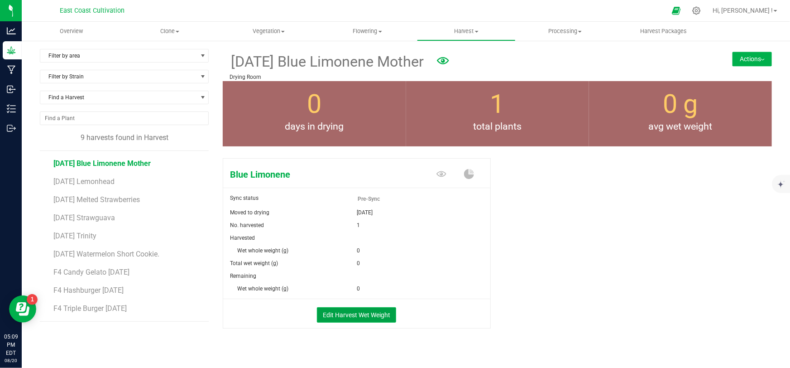
click at [349, 313] on button "Edit Harvest Wet Weight" at bounding box center [356, 314] width 79 height 15
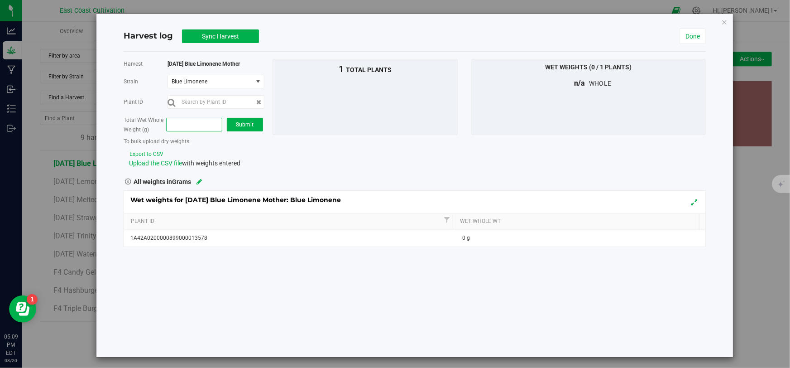
click at [187, 123] on span at bounding box center [194, 125] width 56 height 14
type input "150"
type input "150.0000"
click at [248, 121] on span "Submit" at bounding box center [245, 124] width 18 height 6
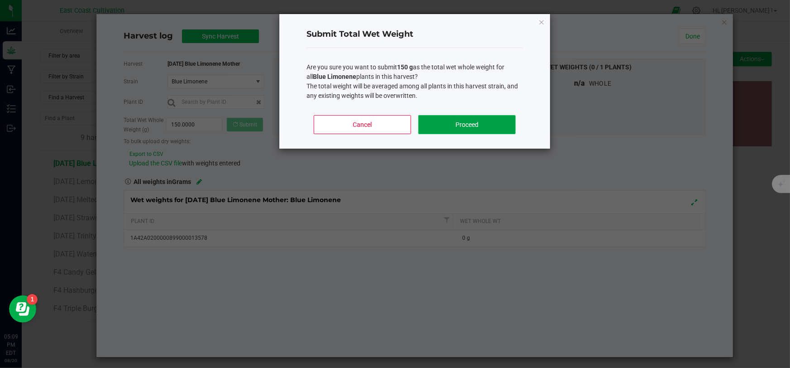
click at [466, 127] on button "Proceed" at bounding box center [466, 124] width 97 height 19
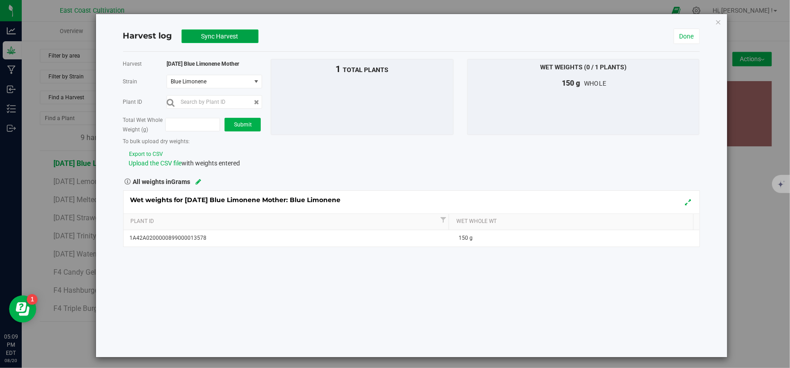
click at [212, 35] on span "Sync Harvest" at bounding box center [220, 36] width 37 height 7
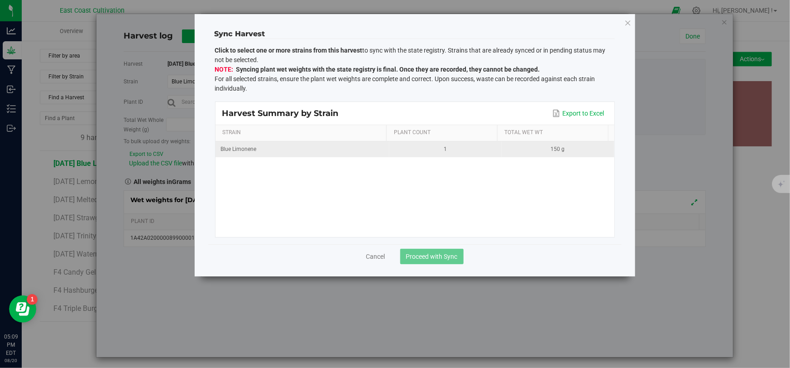
click at [331, 149] on div "Blue Limonene" at bounding box center [302, 149] width 163 height 9
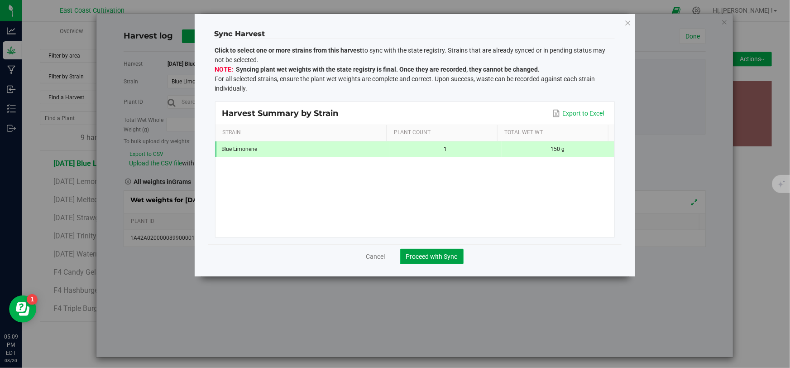
click at [445, 258] on span "Proceed with Sync" at bounding box center [432, 256] width 52 height 7
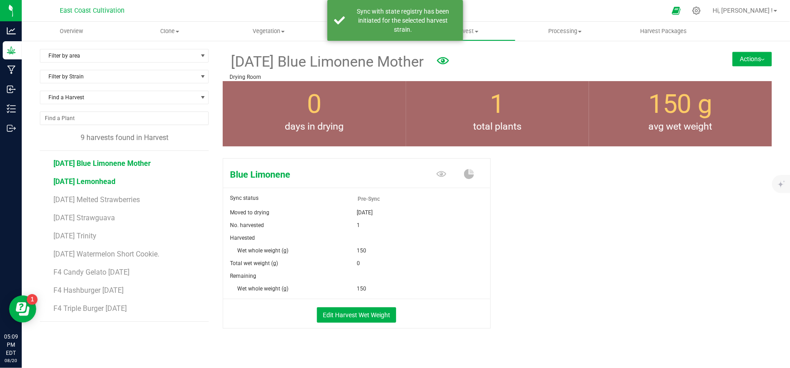
click at [90, 177] on span "[DATE] Lemonhead" at bounding box center [84, 181] width 62 height 9
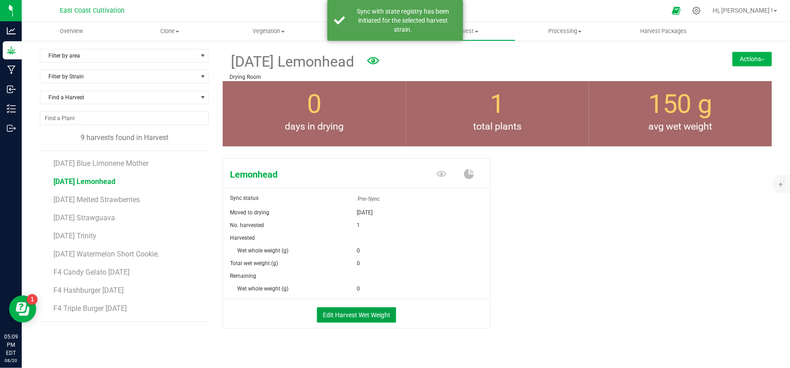
click at [340, 318] on button "Edit Harvest Wet Weight" at bounding box center [356, 314] width 79 height 15
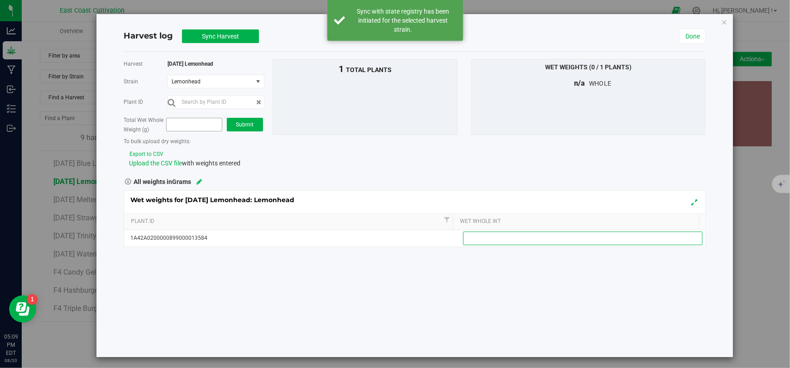
click at [197, 125] on span at bounding box center [194, 125] width 56 height 14
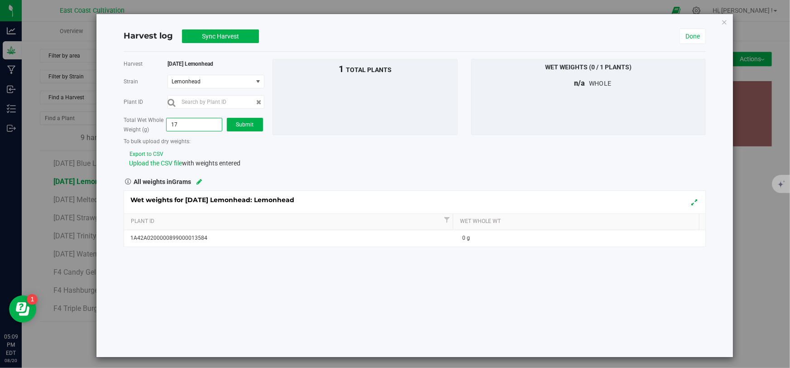
type input "175"
type input "175.0000"
click at [240, 122] on span "Submit" at bounding box center [245, 124] width 18 height 6
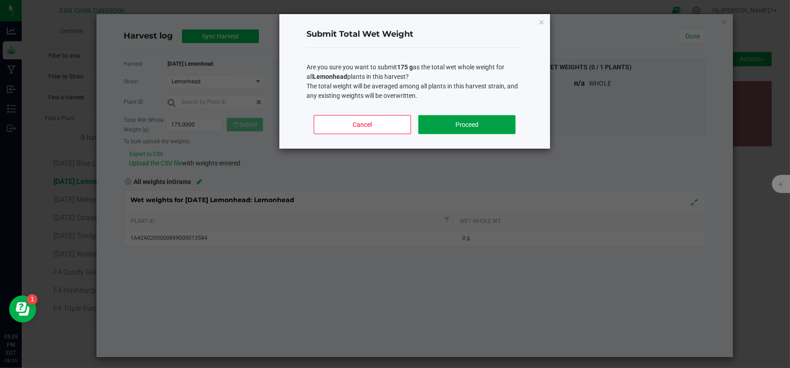
click at [467, 123] on button "Proceed" at bounding box center [466, 124] width 97 height 19
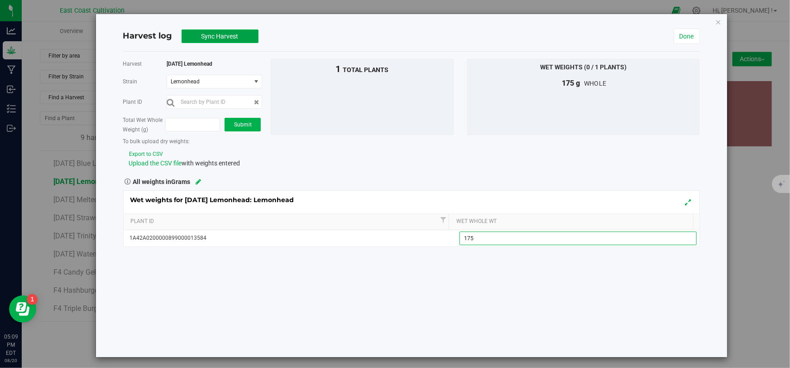
click at [230, 34] on span "Sync Harvest" at bounding box center [220, 36] width 37 height 7
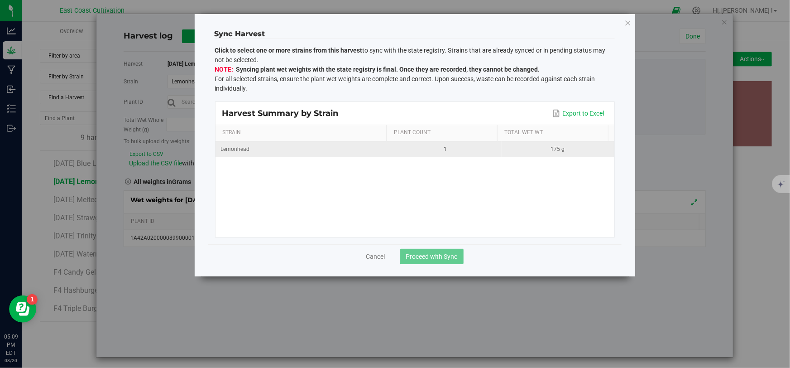
click at [304, 145] on div "Lemonhead" at bounding box center [302, 149] width 163 height 9
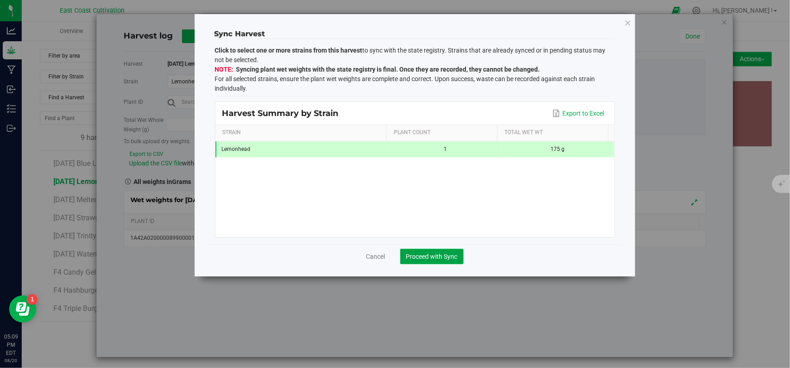
click at [438, 257] on span "Proceed with Sync" at bounding box center [432, 256] width 52 height 7
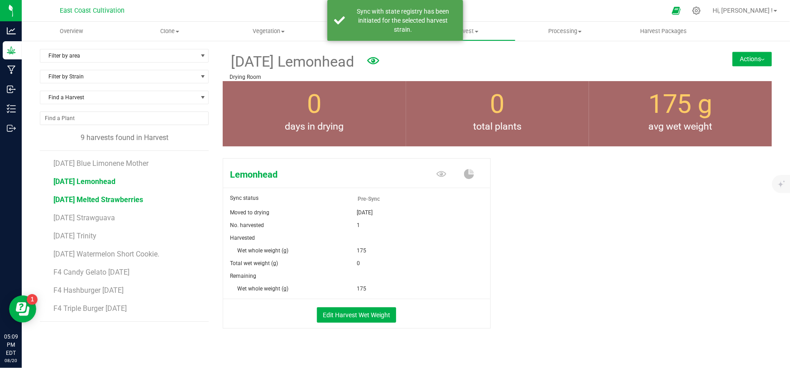
click at [109, 195] on span "[DATE] Melted Strawberries" at bounding box center [98, 199] width 90 height 9
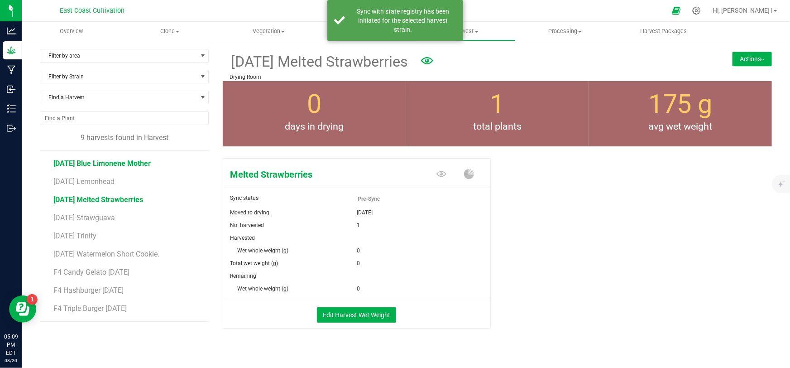
click at [108, 159] on span "[DATE] Blue Limonene Mother" at bounding box center [101, 163] width 97 height 9
click at [99, 180] on span "[DATE] Lemonhead" at bounding box center [84, 181] width 62 height 9
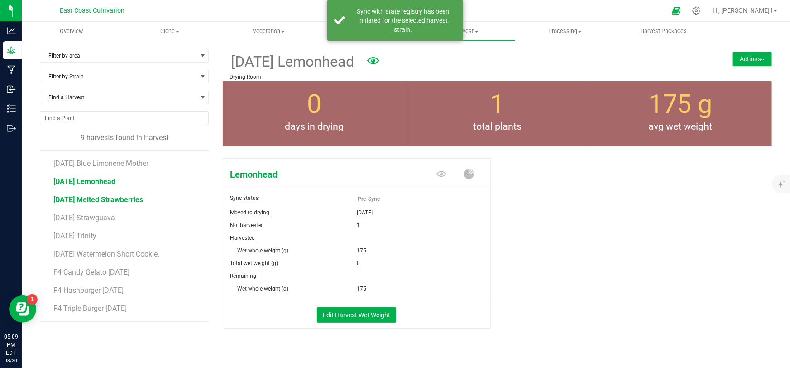
click at [113, 197] on span "[DATE] Melted Strawberries" at bounding box center [98, 199] width 90 height 9
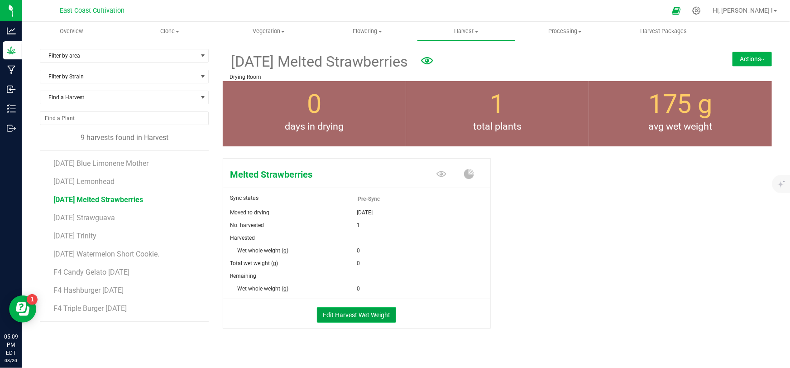
click at [352, 312] on button "Edit Harvest Wet Weight" at bounding box center [356, 314] width 79 height 15
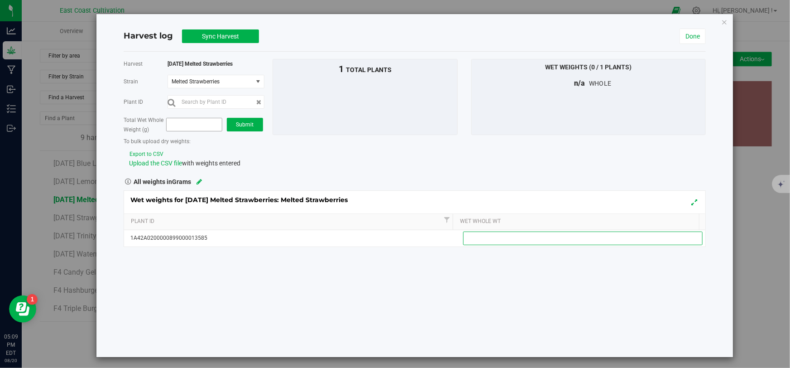
click at [197, 122] on span at bounding box center [194, 125] width 56 height 14
type input "165"
type input "165.0000"
click at [241, 126] on span "Submit" at bounding box center [245, 124] width 18 height 6
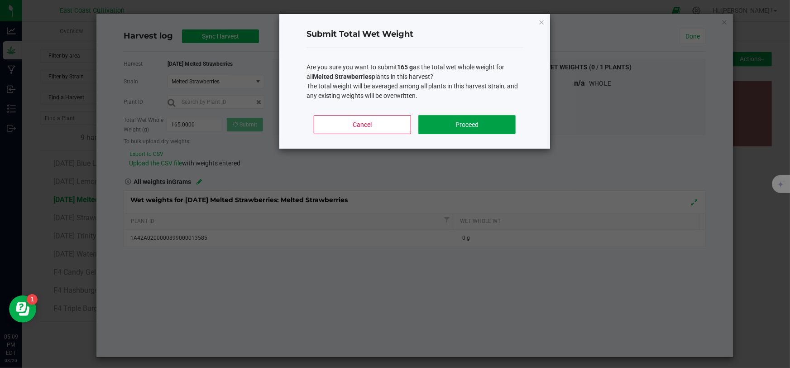
click at [449, 130] on button "Proceed" at bounding box center [466, 124] width 97 height 19
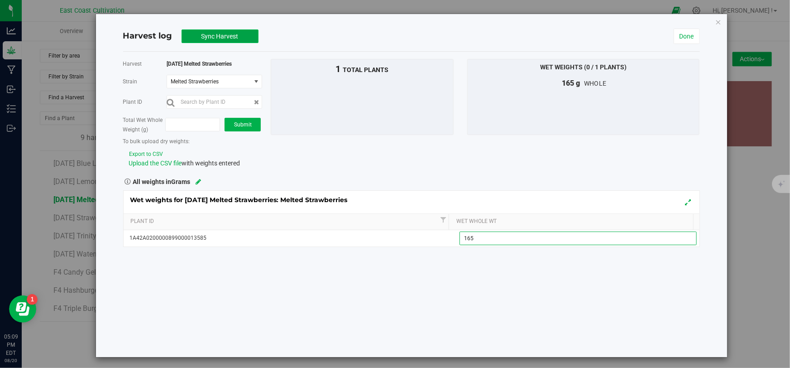
click at [227, 35] on span "Sync Harvest" at bounding box center [220, 36] width 37 height 7
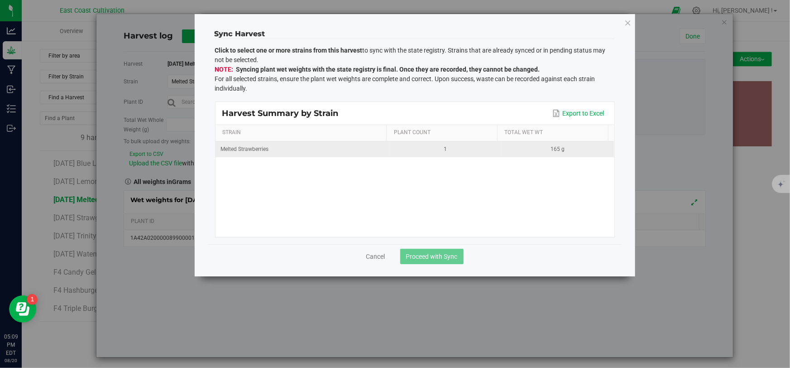
click at [389, 149] on td "1" at bounding box center [445, 149] width 112 height 16
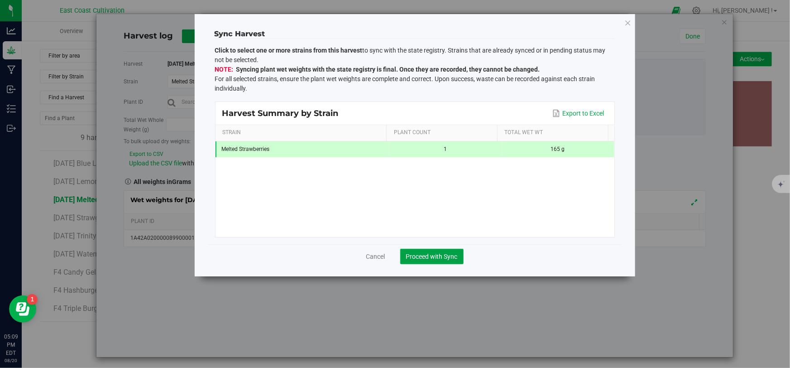
click at [441, 254] on span "Proceed with Sync" at bounding box center [432, 256] width 52 height 7
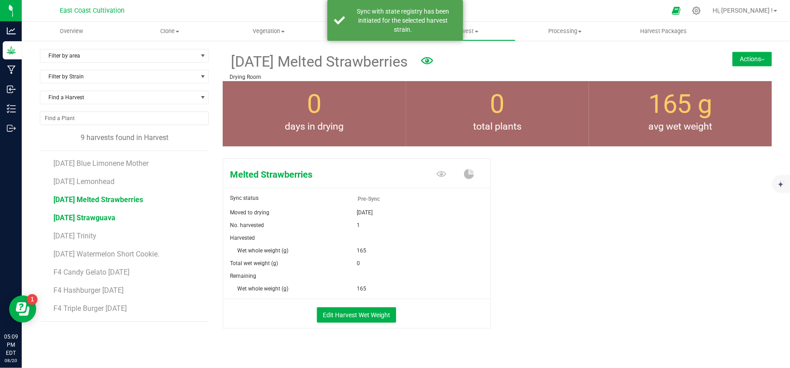
click at [102, 216] on span "[DATE] Strawguava" at bounding box center [84, 217] width 62 height 9
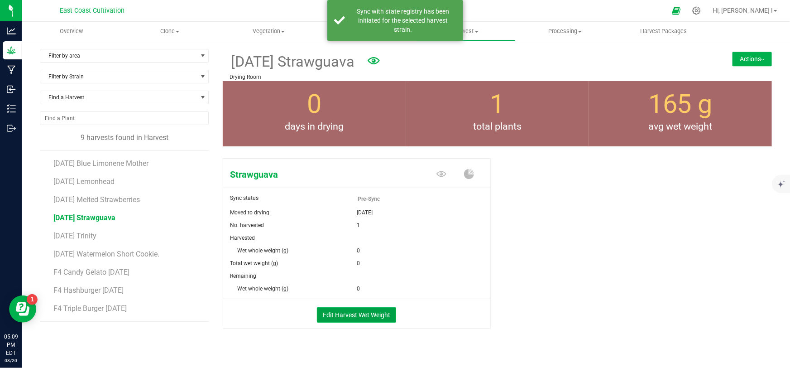
click at [355, 316] on button "Edit Harvest Wet Weight" at bounding box center [356, 314] width 79 height 15
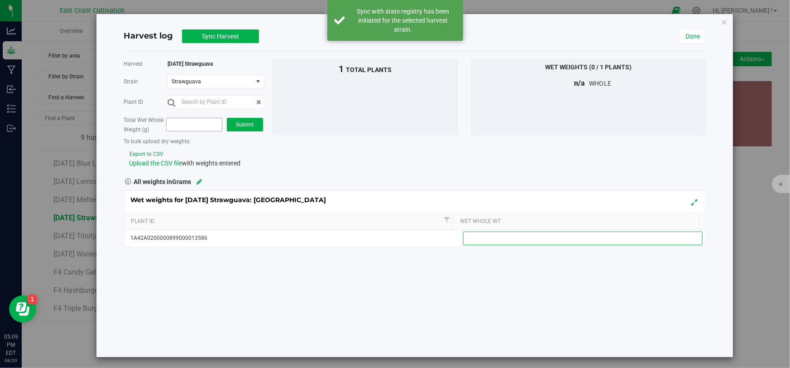
click at [192, 119] on span at bounding box center [194, 125] width 56 height 14
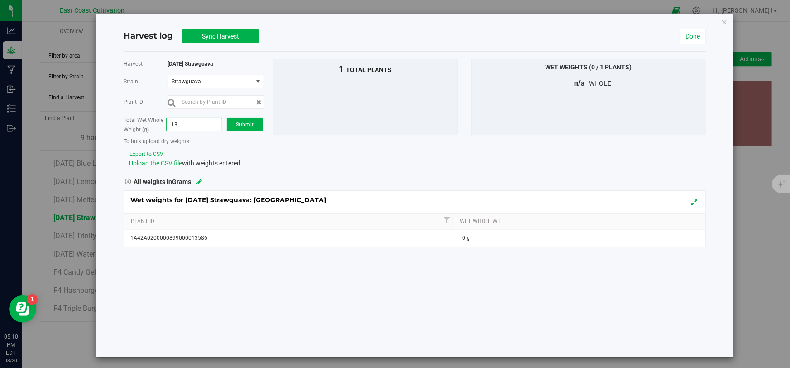
type input "132"
type input "132.0000"
click at [237, 121] on span "Submit" at bounding box center [245, 124] width 18 height 6
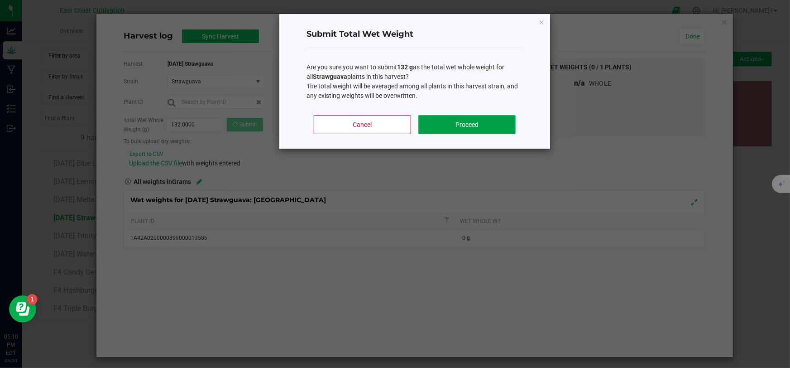
click at [466, 122] on button "Proceed" at bounding box center [466, 124] width 97 height 19
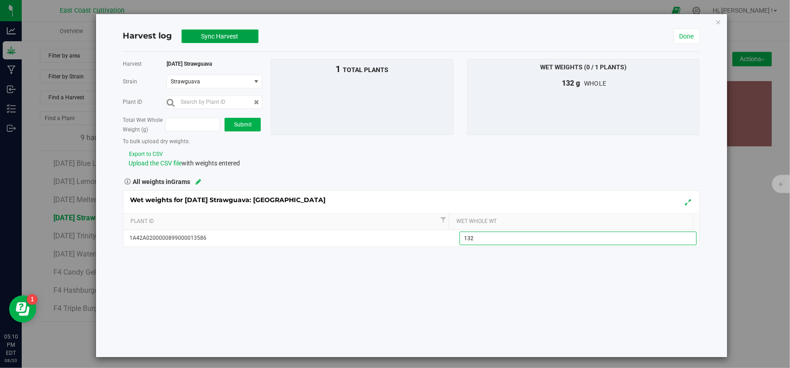
click at [236, 35] on span "Sync Harvest" at bounding box center [220, 36] width 37 height 7
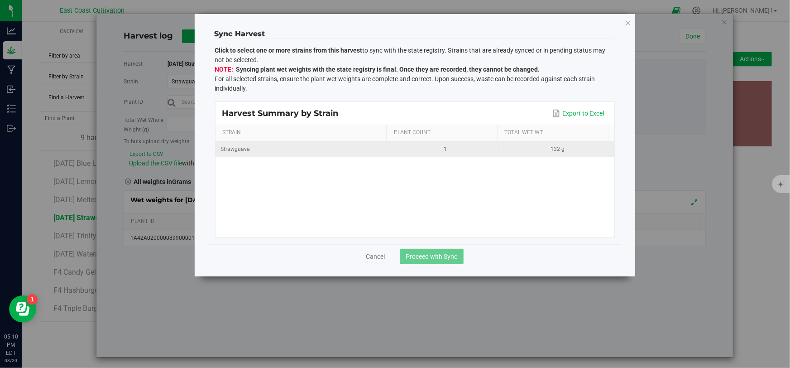
click at [358, 152] on div "Strawguava" at bounding box center [302, 149] width 163 height 9
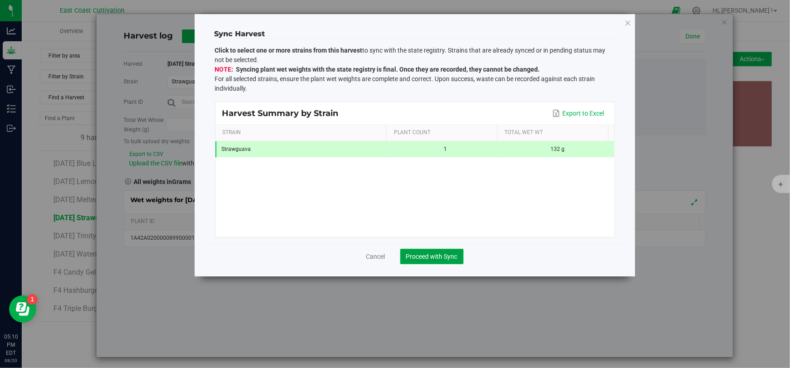
click at [435, 253] on span "Proceed with Sync" at bounding box center [432, 256] width 52 height 7
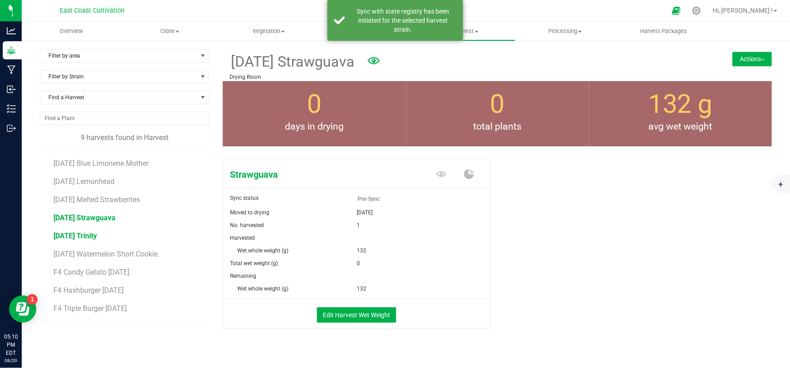
click at [77, 235] on span "[DATE] Trinity" at bounding box center [74, 235] width 43 height 9
click at [371, 312] on button "Edit Harvest Wet Weight" at bounding box center [356, 314] width 79 height 15
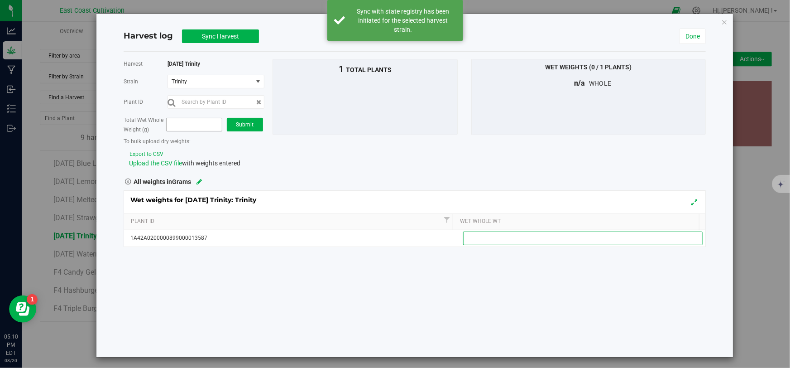
click at [197, 122] on span at bounding box center [194, 125] width 56 height 14
type input "215"
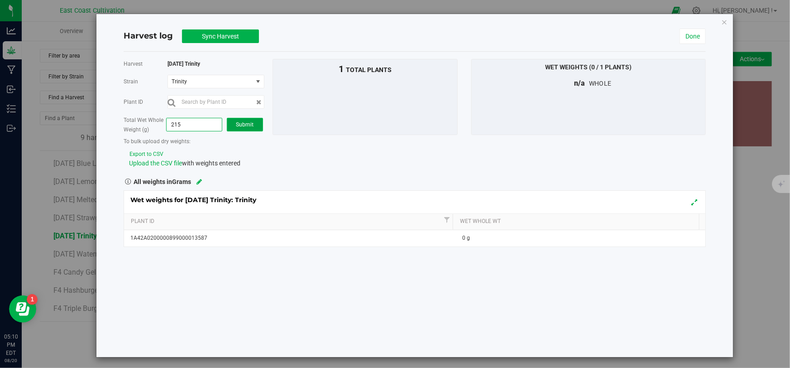
type input "215.0000"
click at [249, 126] on span "Submit" at bounding box center [245, 124] width 18 height 6
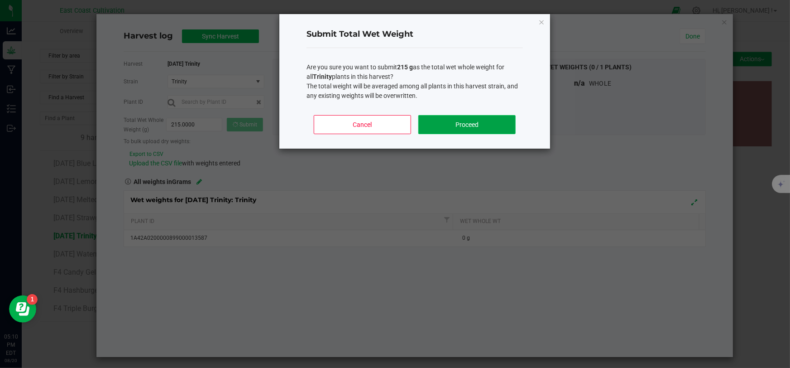
click at [439, 119] on button "Proceed" at bounding box center [466, 124] width 97 height 19
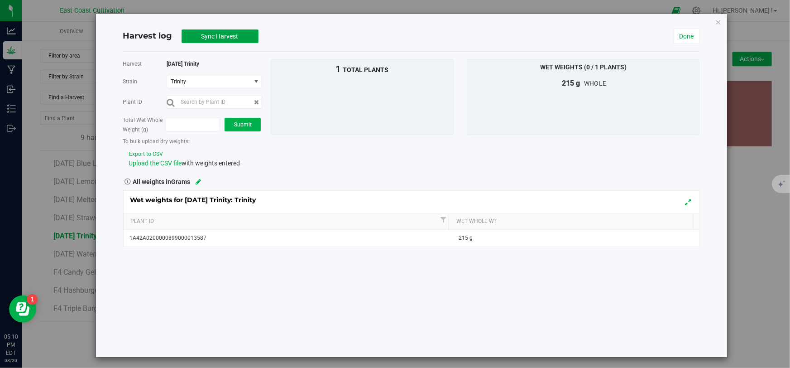
click at [199, 37] on button "Sync Harvest" at bounding box center [220, 36] width 77 height 14
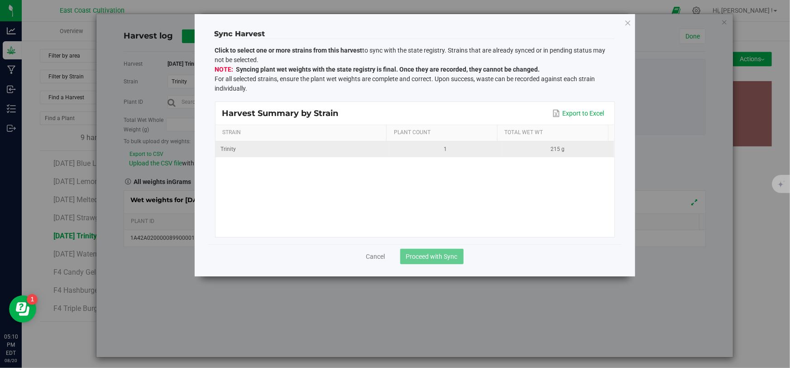
click at [372, 150] on div "Trinity" at bounding box center [302, 149] width 163 height 9
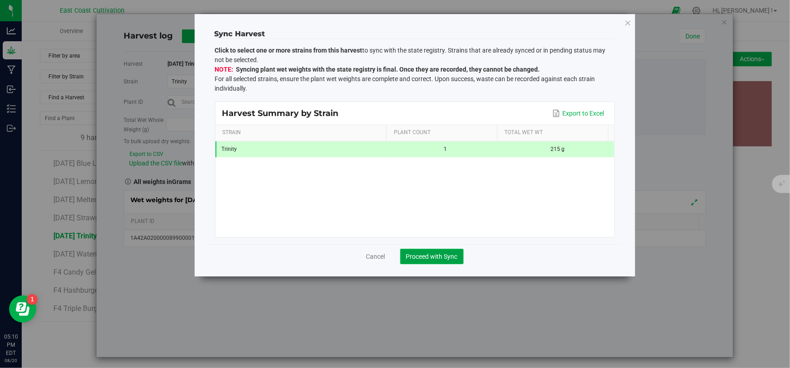
click at [428, 255] on span "Proceed with Sync" at bounding box center [432, 256] width 52 height 7
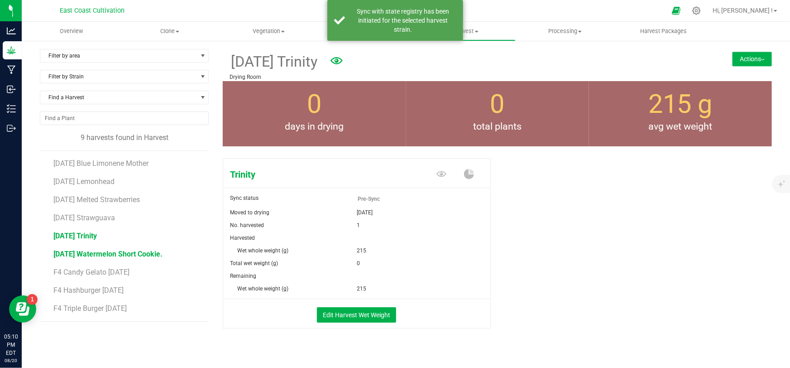
click at [108, 252] on span "[DATE] Watermelon Short Cookie." at bounding box center [107, 254] width 109 height 9
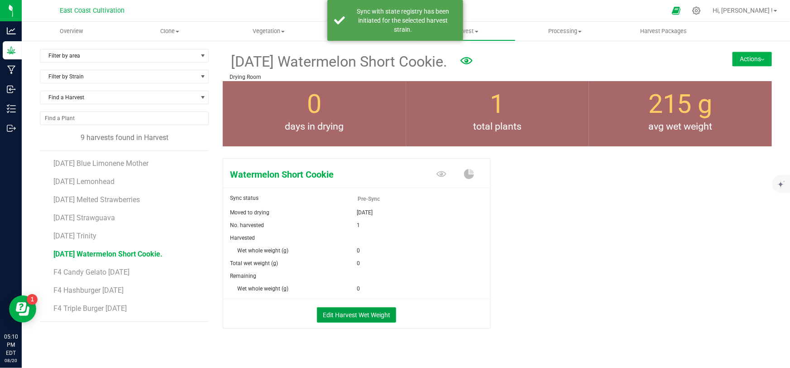
click at [334, 317] on button "Edit Harvest Wet Weight" at bounding box center [356, 314] width 79 height 15
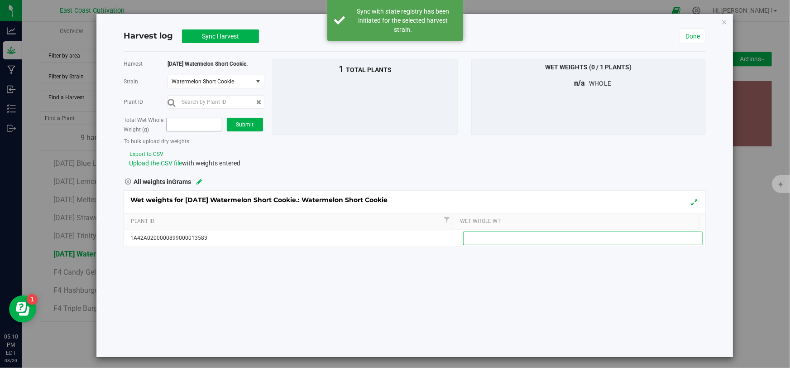
click at [201, 127] on span at bounding box center [194, 125] width 56 height 14
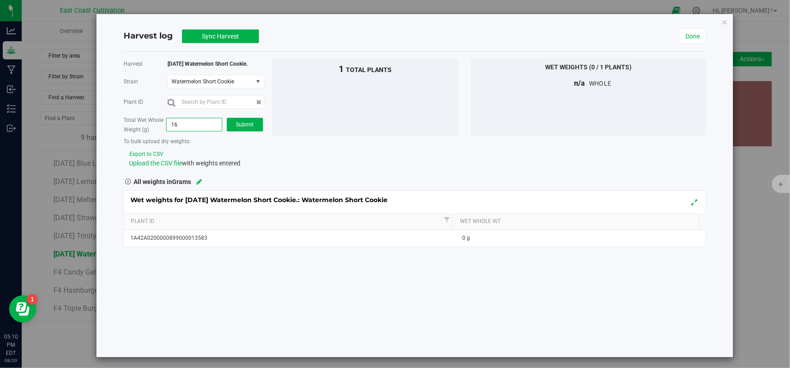
type input "164"
type input "164.0000"
click at [241, 125] on span "Submit" at bounding box center [245, 124] width 18 height 6
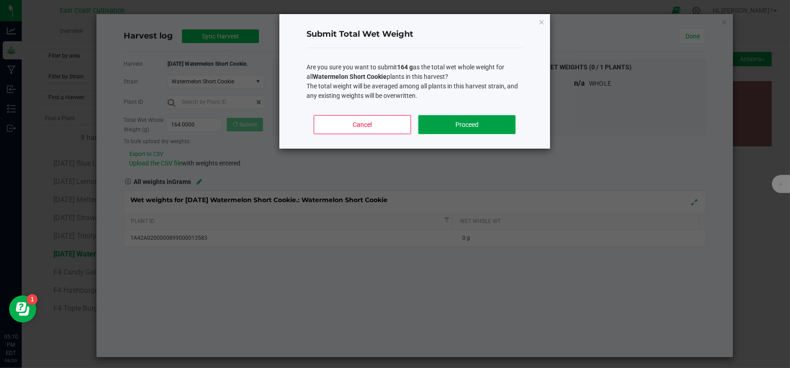
click at [474, 125] on button "Proceed" at bounding box center [466, 124] width 97 height 19
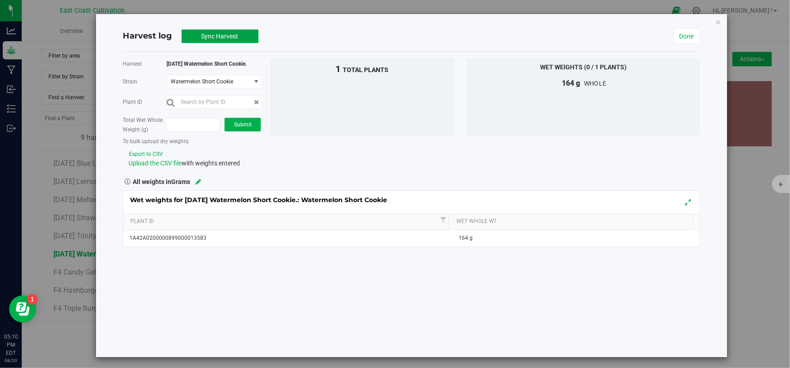
click at [223, 36] on span "Sync Harvest" at bounding box center [220, 36] width 37 height 7
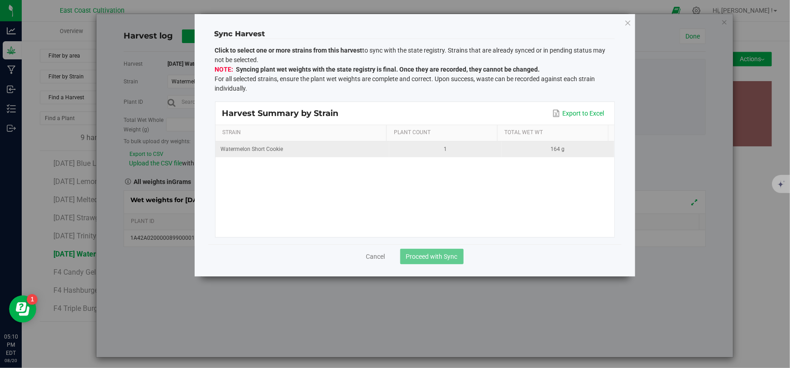
click at [365, 146] on div "Watermelon Short Cookie" at bounding box center [302, 149] width 163 height 9
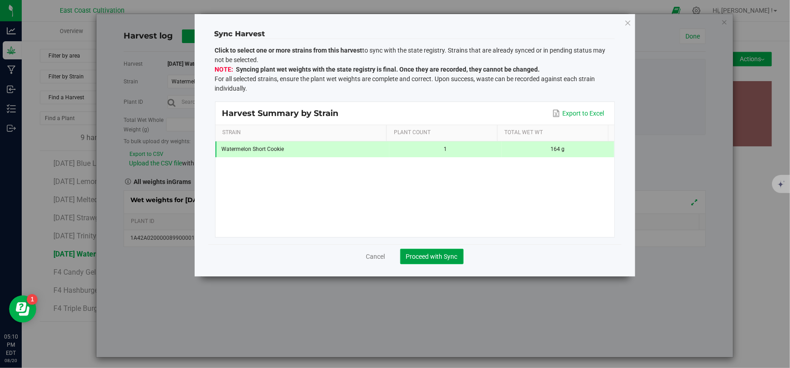
click at [425, 256] on span "Proceed with Sync" at bounding box center [432, 256] width 52 height 7
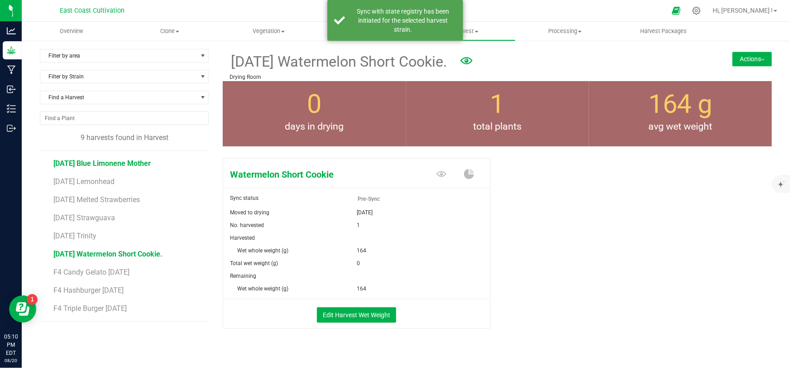
click at [113, 160] on span "[DATE] Blue Limonene Mother" at bounding box center [101, 163] width 97 height 9
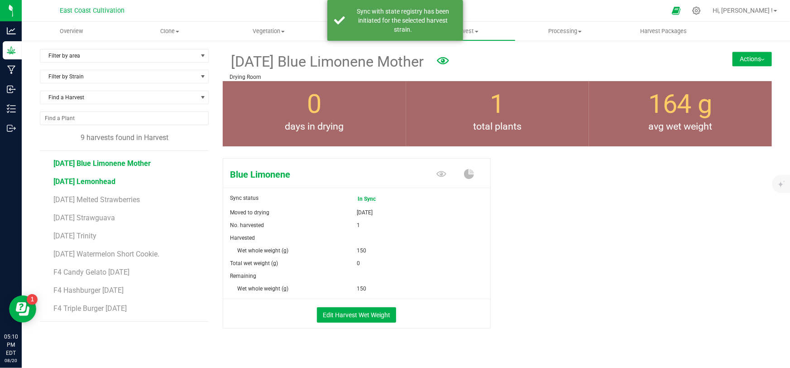
click at [93, 183] on span "[DATE] Lemonhead" at bounding box center [84, 181] width 62 height 9
click at [104, 203] on li "[DATE] Melted Strawberries" at bounding box center [127, 196] width 149 height 18
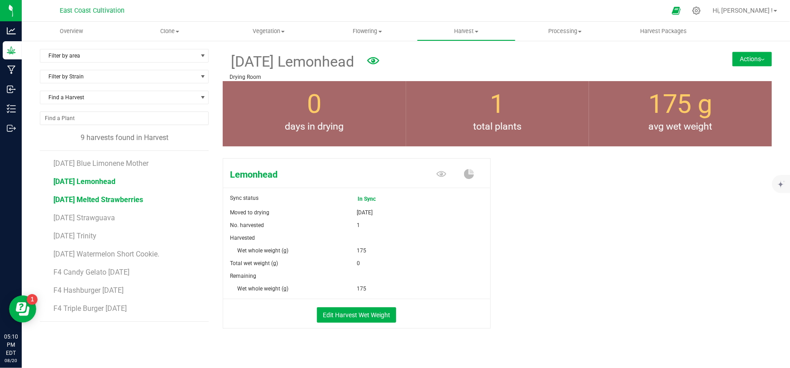
click at [104, 200] on span "[DATE] Melted Strawberries" at bounding box center [98, 199] width 90 height 9
click at [104, 218] on span "[DATE] Strawguava" at bounding box center [84, 217] width 62 height 9
click at [89, 235] on span "[DATE] Trinity" at bounding box center [74, 235] width 43 height 9
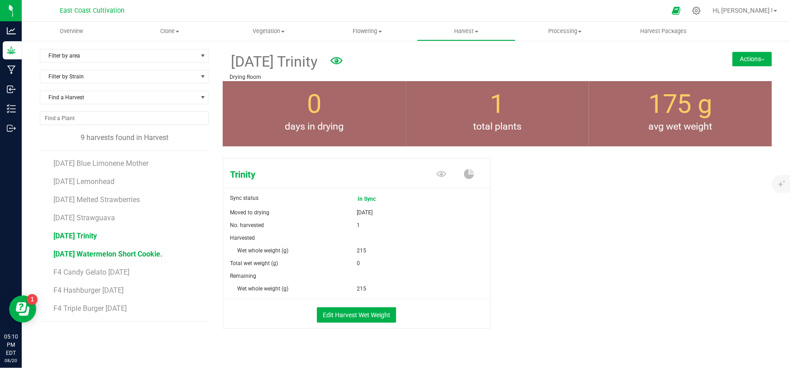
click at [101, 256] on span "[DATE] Watermelon Short Cookie." at bounding box center [107, 254] width 109 height 9
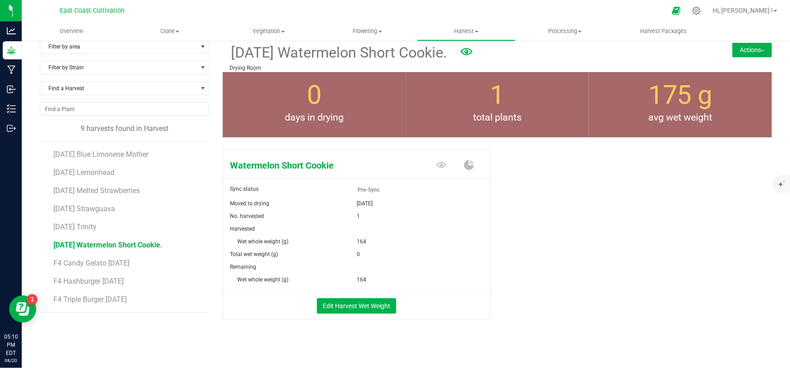
scroll to position [12, 0]
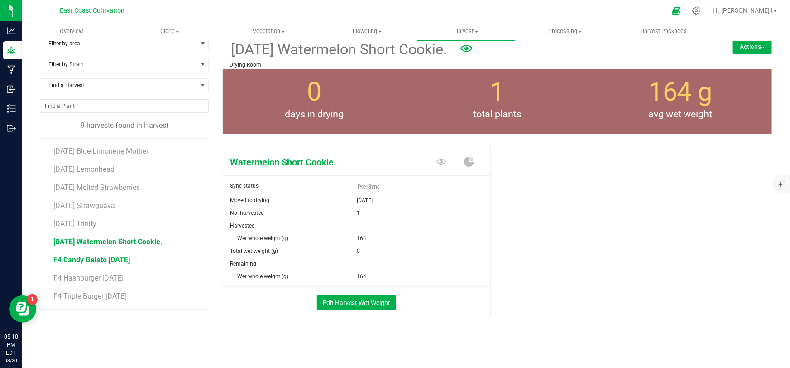
click at [102, 261] on span "F4 Candy Gelato [DATE]" at bounding box center [91, 259] width 77 height 9
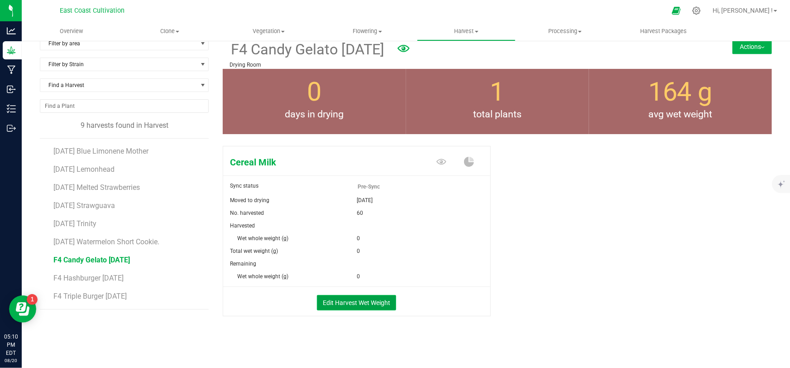
click at [357, 303] on button "Edit Harvest Wet Weight" at bounding box center [356, 302] width 79 height 15
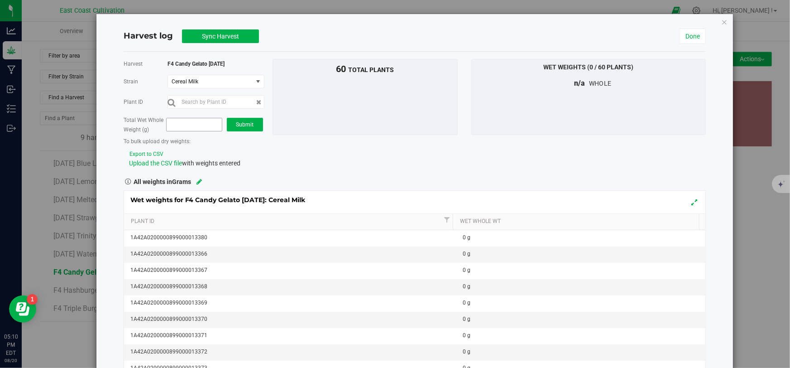
click at [203, 120] on span at bounding box center [194, 125] width 56 height 14
type input "37198"
type input "37,198.0000"
click at [245, 128] on button "Submit" at bounding box center [245, 125] width 36 height 14
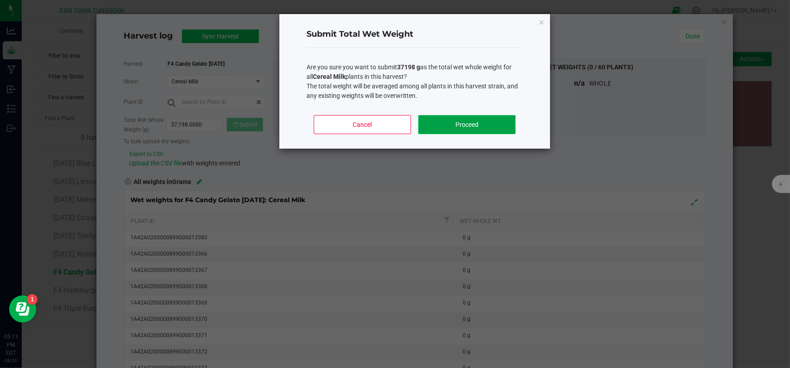
click at [444, 127] on button "Proceed" at bounding box center [466, 124] width 97 height 19
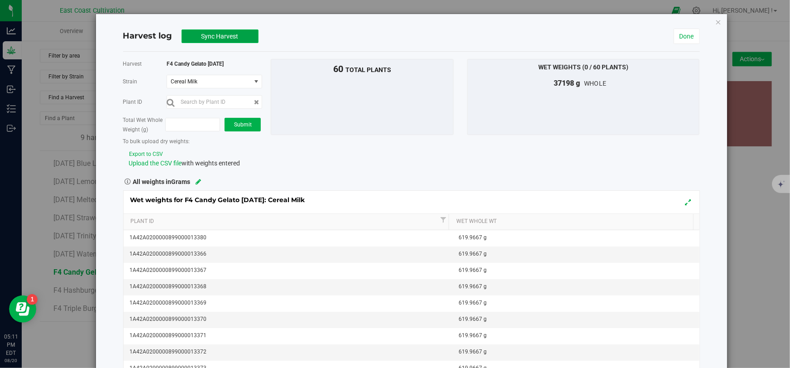
click at [221, 36] on span "Sync Harvest" at bounding box center [220, 36] width 37 height 7
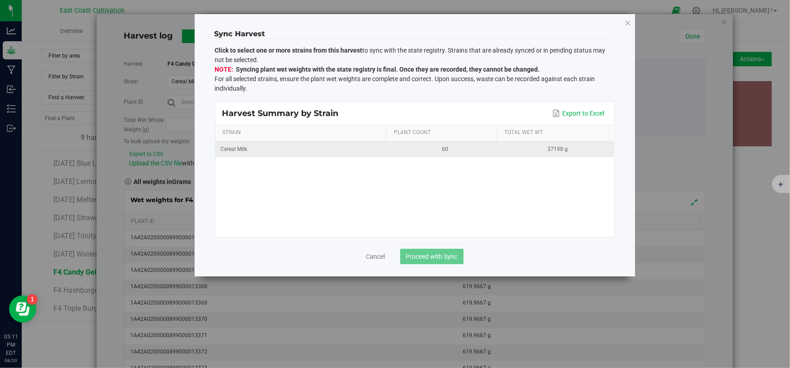
click at [331, 152] on div "Cereal Milk" at bounding box center [302, 149] width 163 height 9
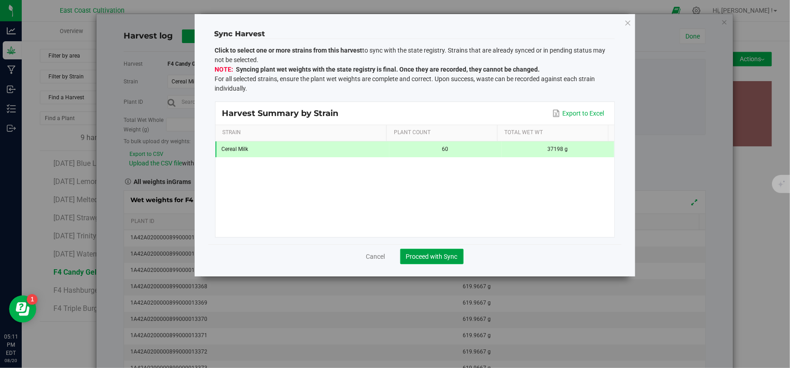
click at [430, 257] on span "Proceed with Sync" at bounding box center [432, 256] width 52 height 7
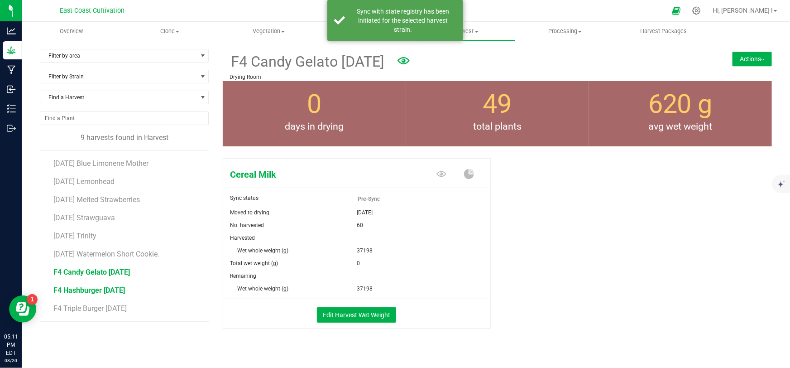
click at [94, 289] on span "F4 Hashburger [DATE]" at bounding box center [89, 290] width 72 height 9
click at [352, 314] on button "Edit Harvest Wet Weight" at bounding box center [356, 314] width 79 height 15
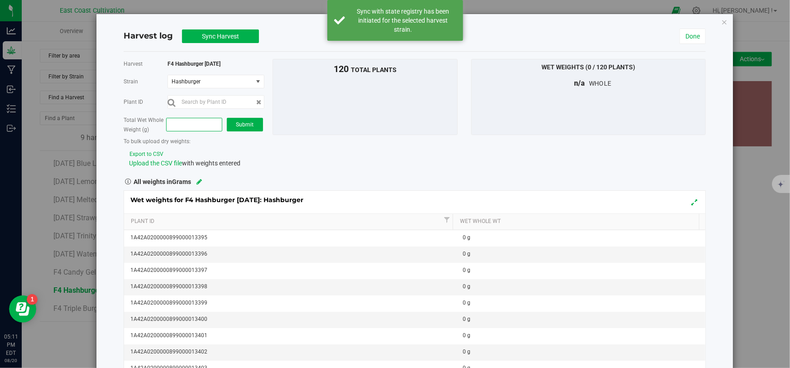
click at [191, 121] on span at bounding box center [194, 125] width 56 height 14
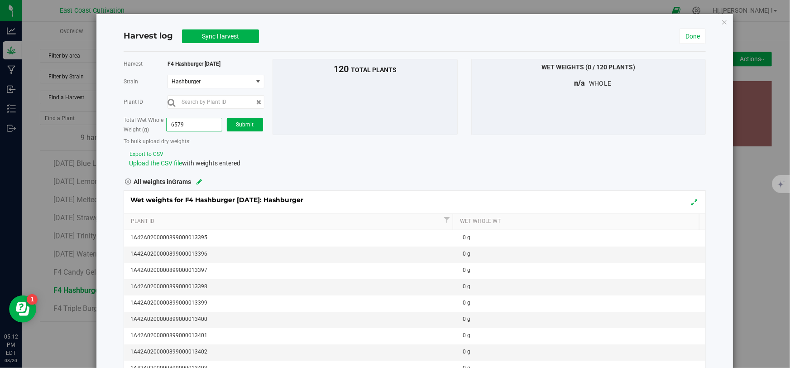
type input "65797"
type input "65,797.0000"
click at [236, 124] on span "Submit" at bounding box center [245, 124] width 18 height 6
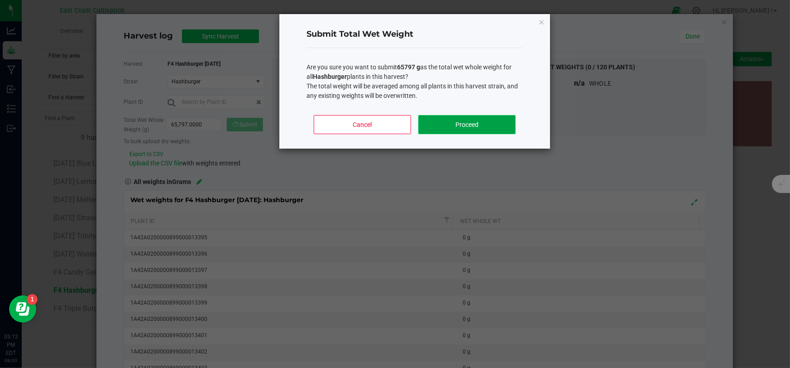
click at [460, 123] on button "Proceed" at bounding box center [466, 124] width 97 height 19
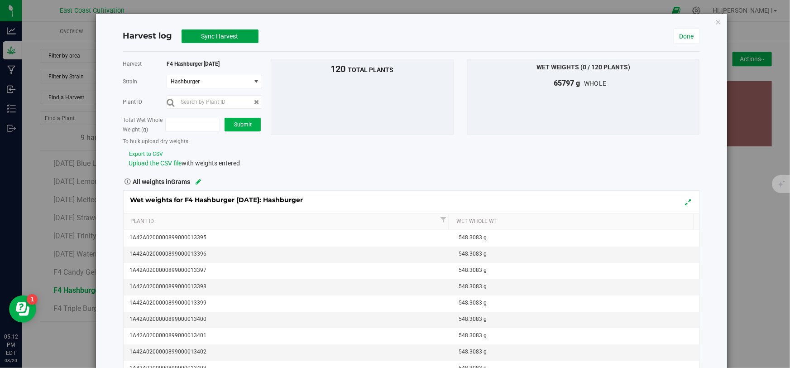
click at [218, 34] on span "Sync Harvest" at bounding box center [220, 36] width 37 height 7
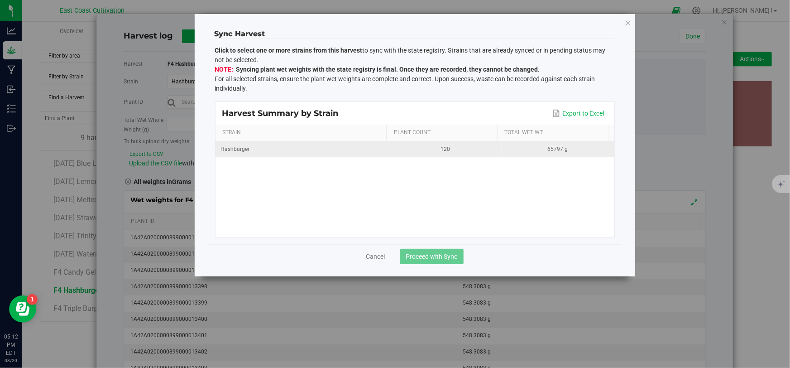
click at [291, 148] on div "Hashburger" at bounding box center [302, 149] width 163 height 9
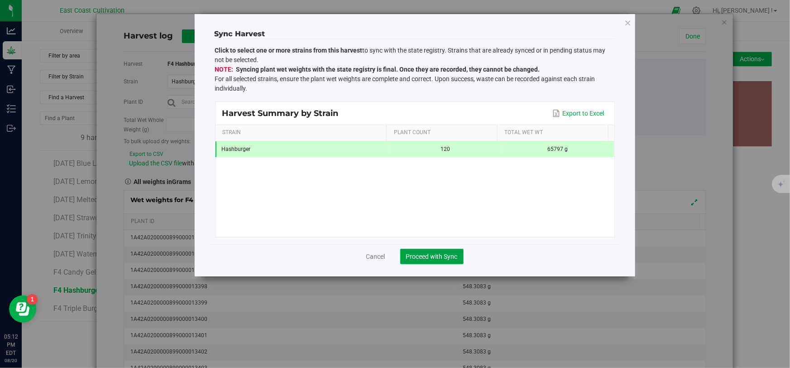
click at [448, 254] on span "Proceed with Sync" at bounding box center [432, 256] width 52 height 7
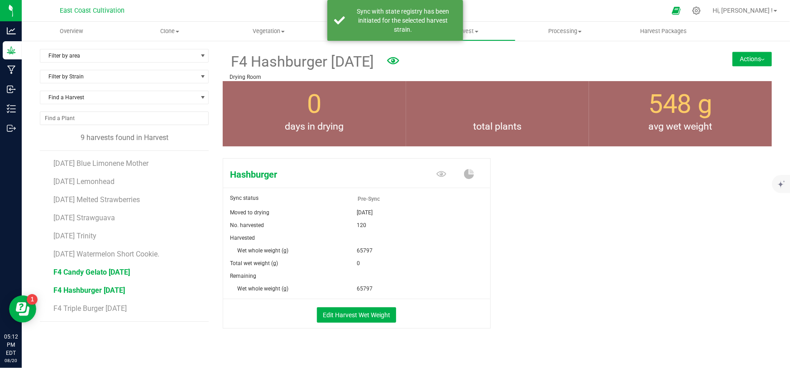
click at [97, 272] on span "F4 Candy Gelato [DATE]" at bounding box center [91, 272] width 77 height 9
click at [95, 307] on span "F4 Triple Burger [DATE]" at bounding box center [91, 308] width 76 height 9
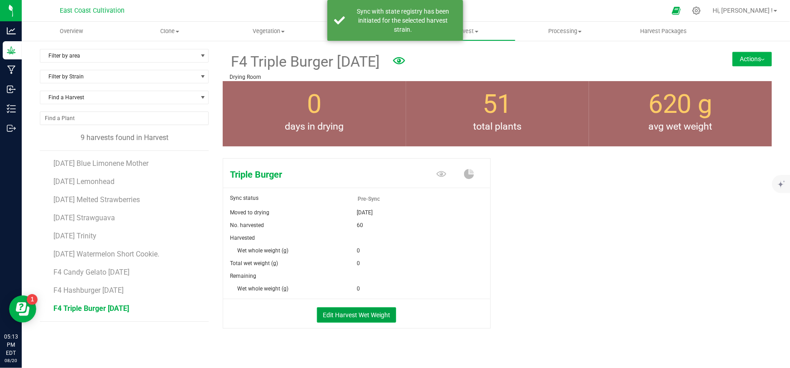
click at [349, 315] on button "Edit Harvest Wet Weight" at bounding box center [356, 314] width 79 height 15
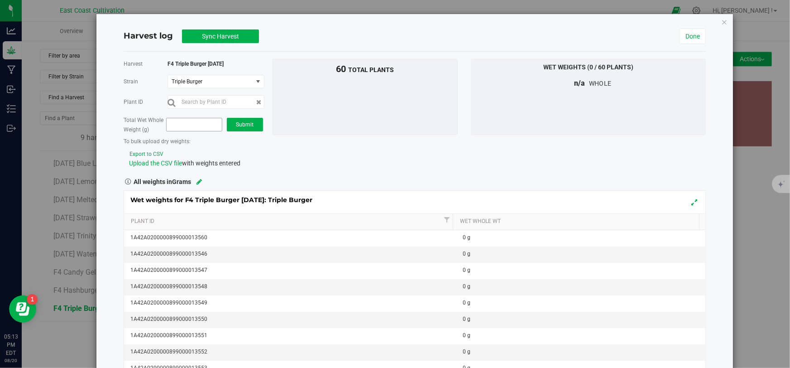
click at [186, 123] on span at bounding box center [194, 125] width 56 height 14
type input "32223"
type input "32,223.0000"
click at [241, 119] on button "Submit" at bounding box center [245, 125] width 36 height 14
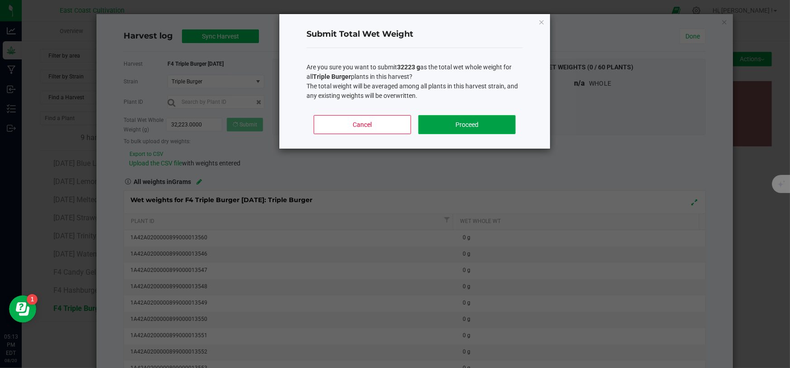
click at [468, 122] on button "Proceed" at bounding box center [466, 124] width 97 height 19
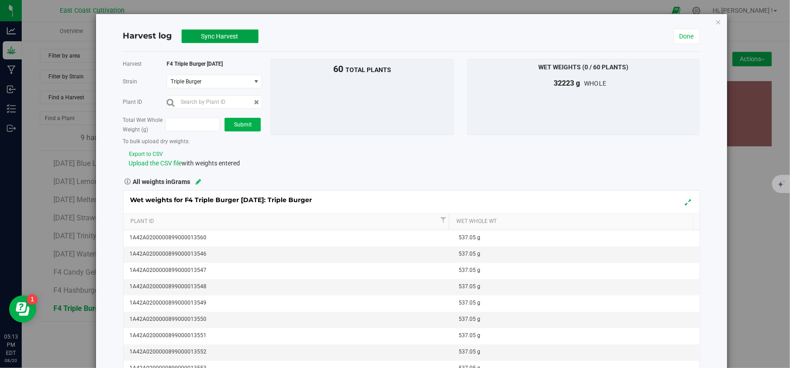
click at [211, 37] on span "Sync Harvest" at bounding box center [220, 36] width 37 height 7
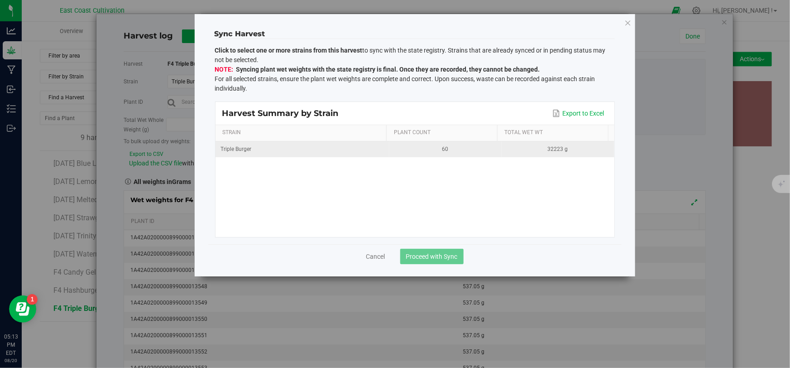
click at [337, 149] on div "Triple Burger" at bounding box center [302, 149] width 163 height 9
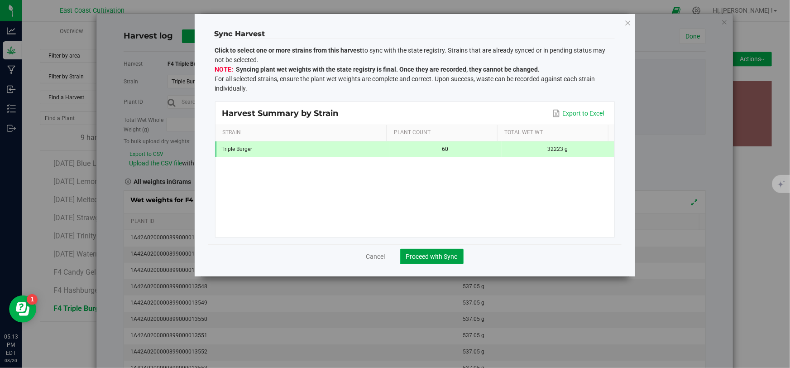
click at [433, 254] on span "Proceed with Sync" at bounding box center [432, 256] width 52 height 7
